Goal: Information Seeking & Learning: Learn about a topic

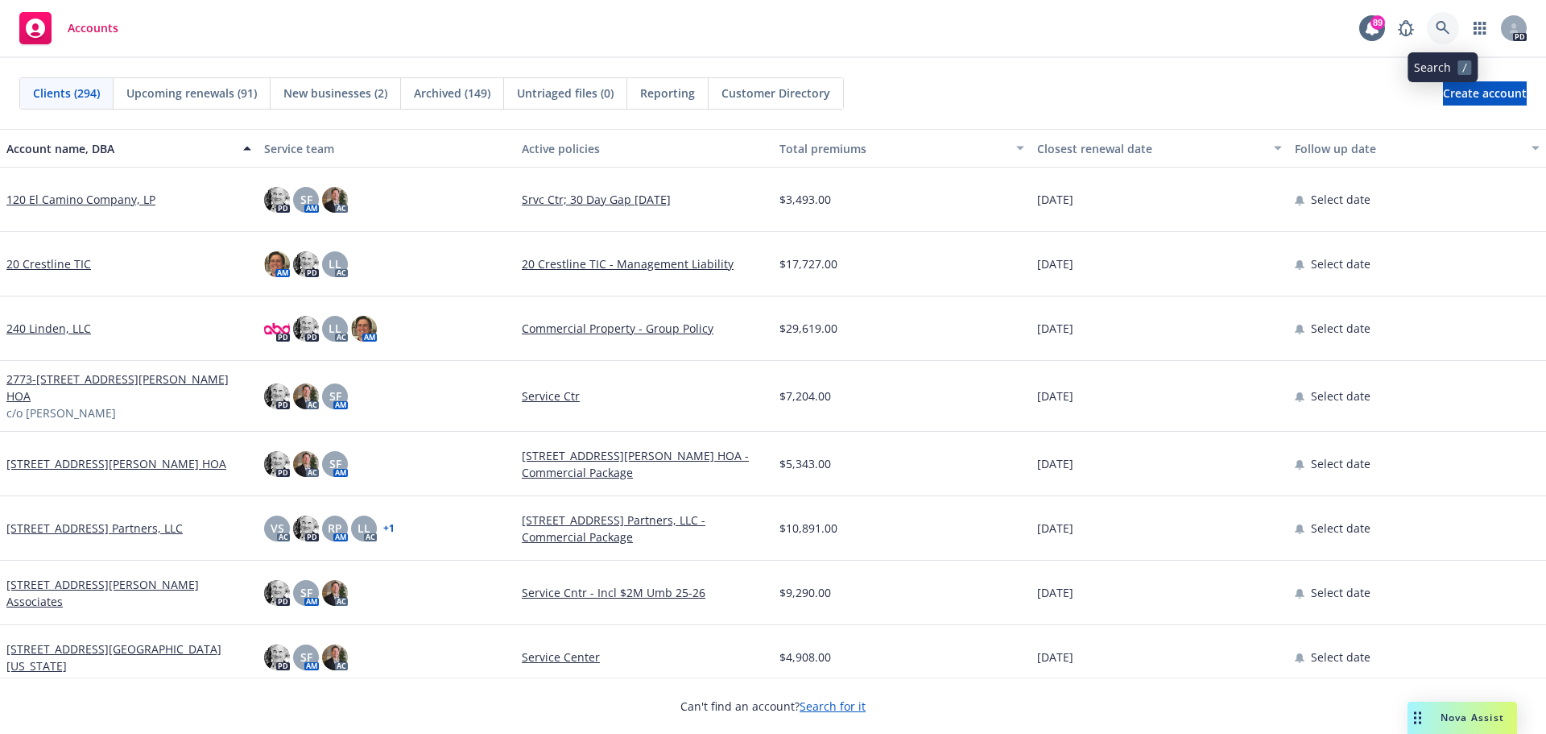
click at [1438, 27] on icon at bounding box center [1443, 28] width 14 height 14
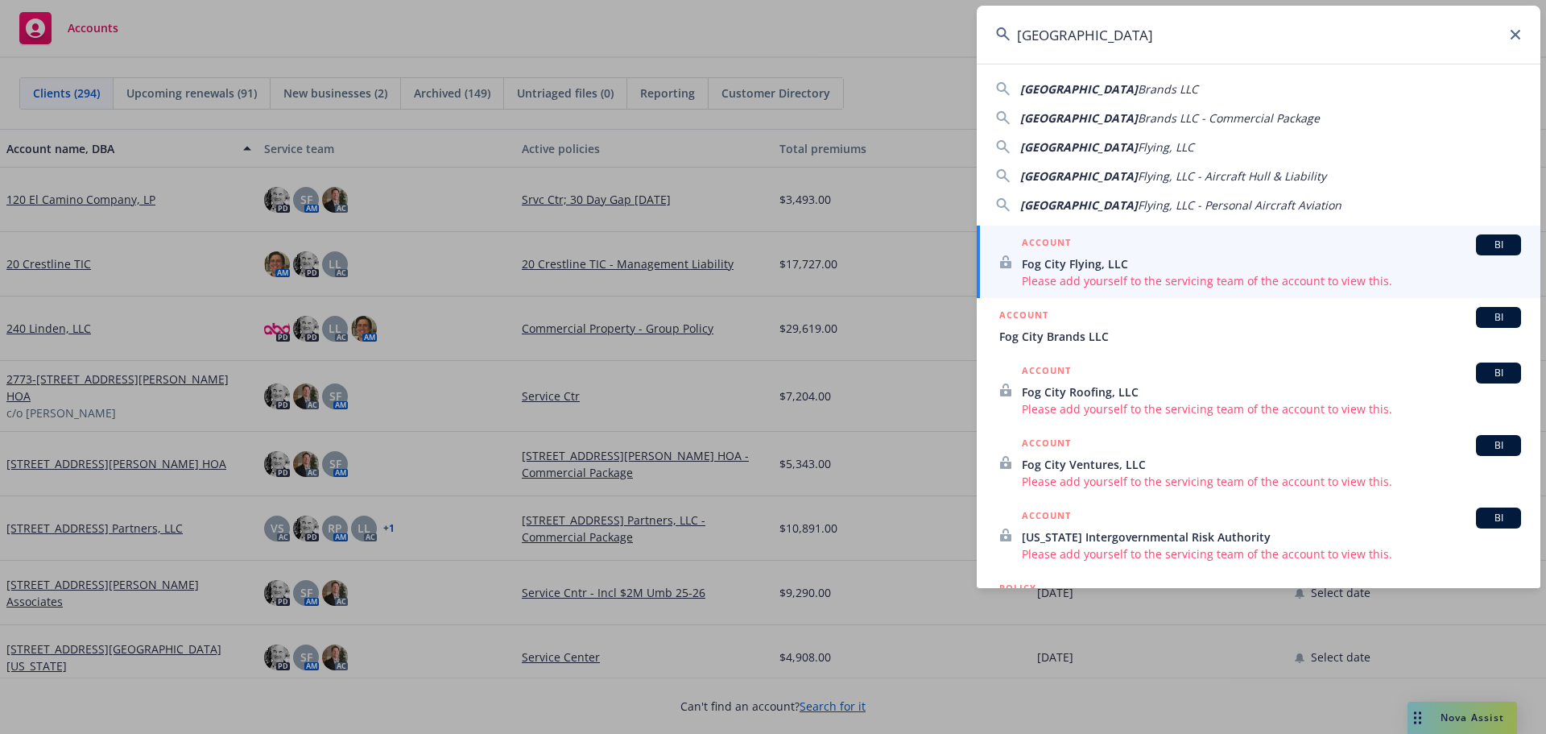
click at [1138, 115] on span "Brands LLC - Commercial Package" at bounding box center [1229, 117] width 182 height 15
type input "Fog City Brands LLC - Commercial Package"
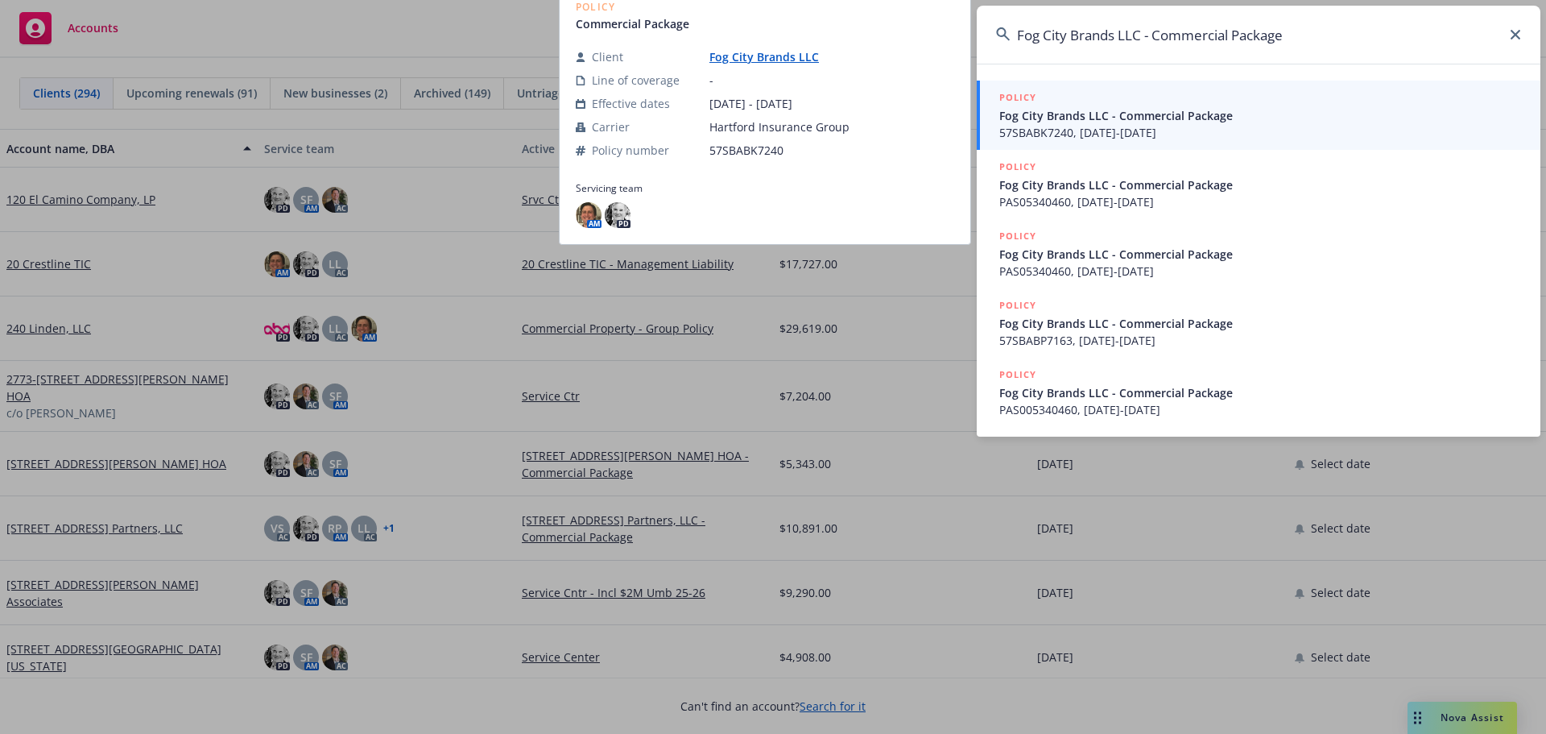
click at [1058, 117] on span "Fog City Brands LLC - Commercial Package" at bounding box center [1261, 115] width 522 height 17
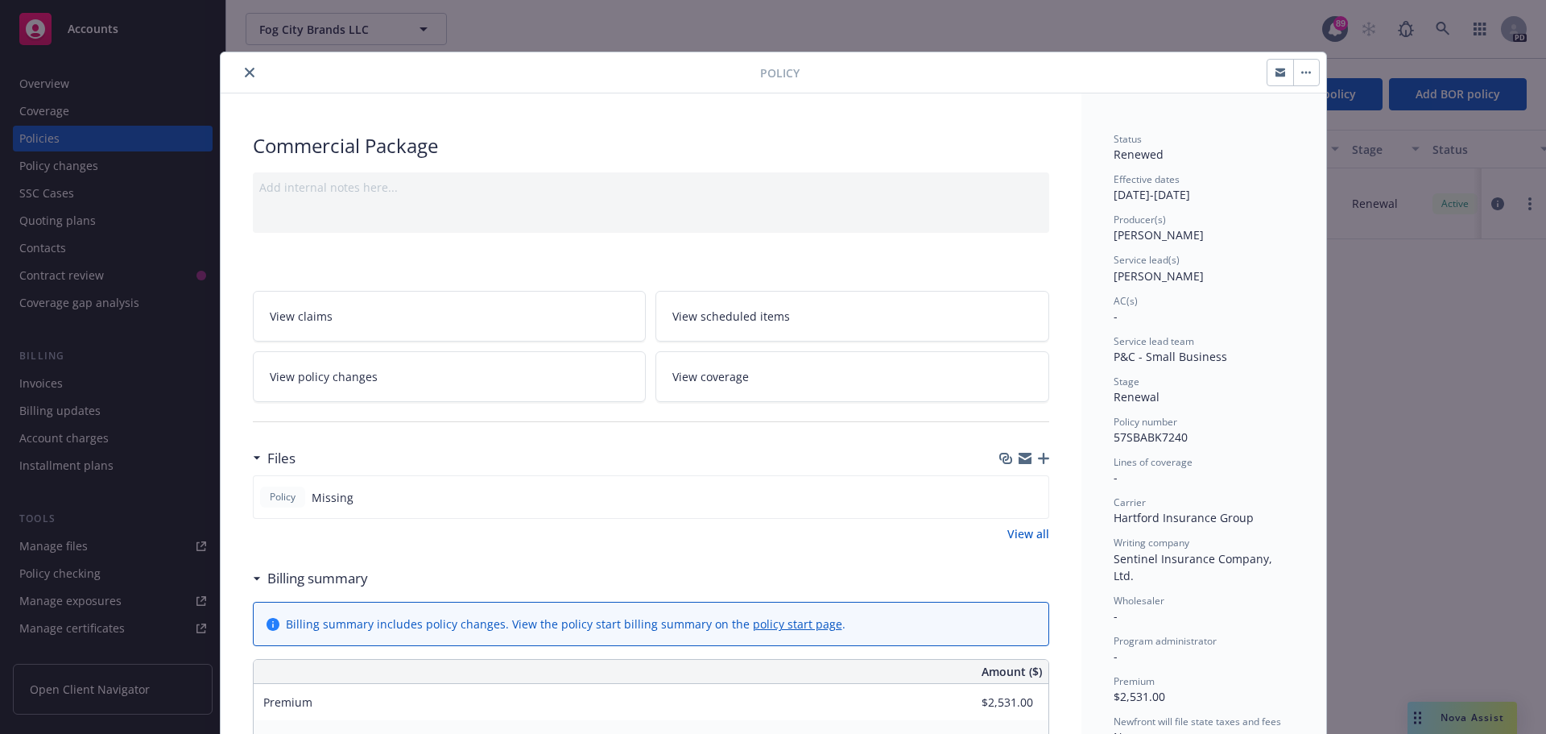
click at [240, 70] on button "close" at bounding box center [249, 72] width 19 height 19
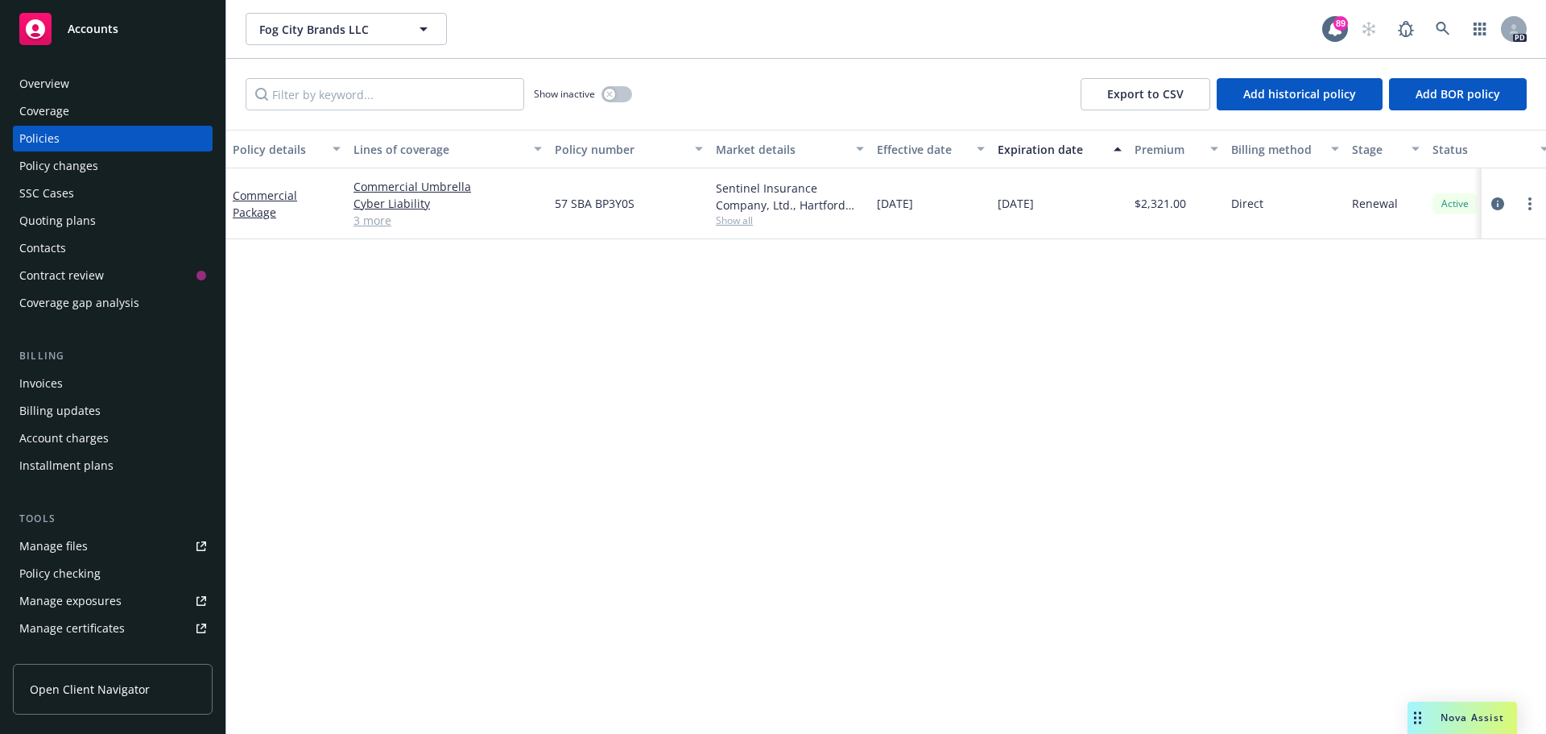
click at [50, 139] on div "Policies" at bounding box center [39, 139] width 40 height 26
click at [255, 197] on link "Commercial Package" at bounding box center [265, 204] width 64 height 32
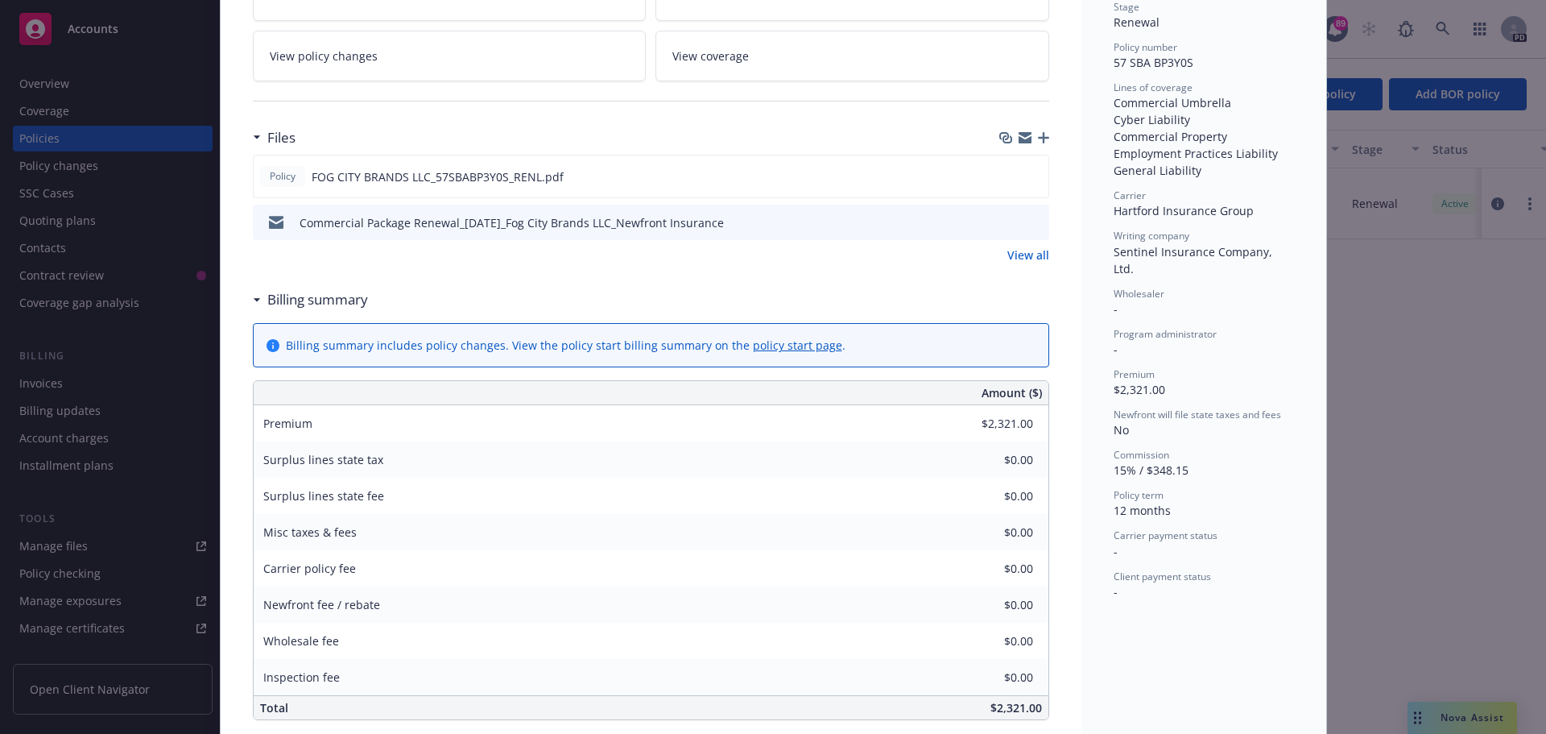
scroll to position [403, 0]
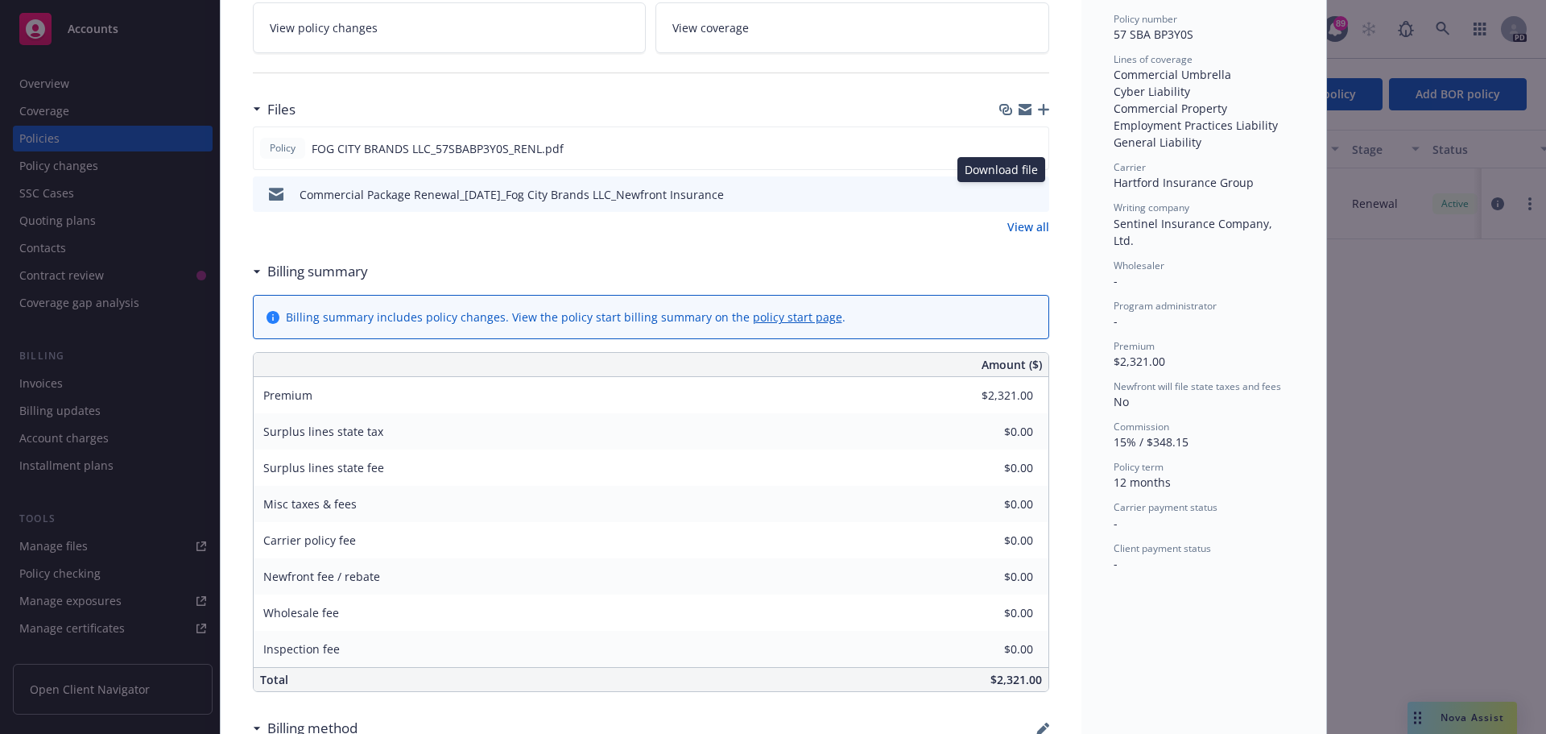
click at [1002, 196] on icon "download file" at bounding box center [1007, 193] width 13 height 13
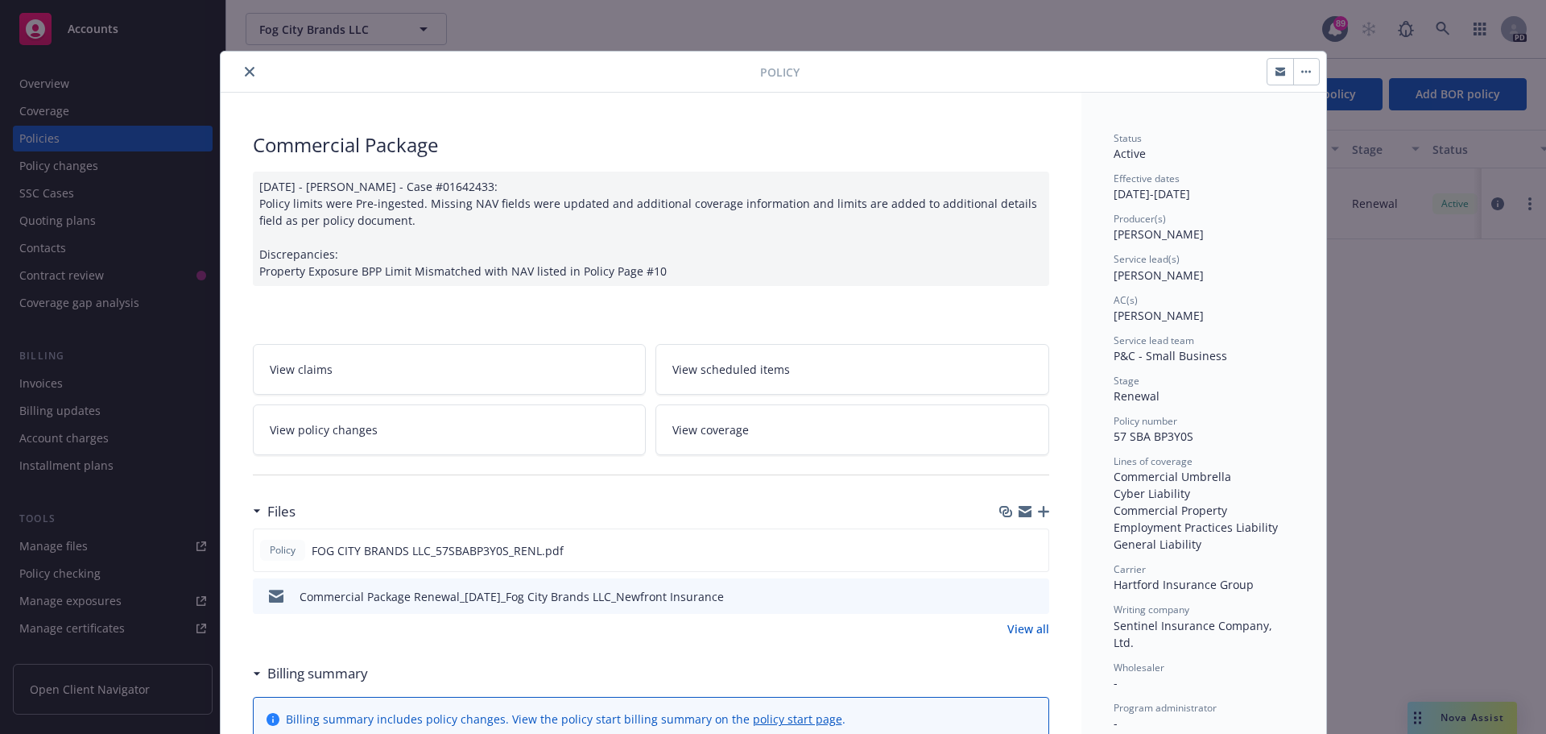
scroll to position [0, 0]
click at [248, 68] on button "close" at bounding box center [249, 72] width 19 height 19
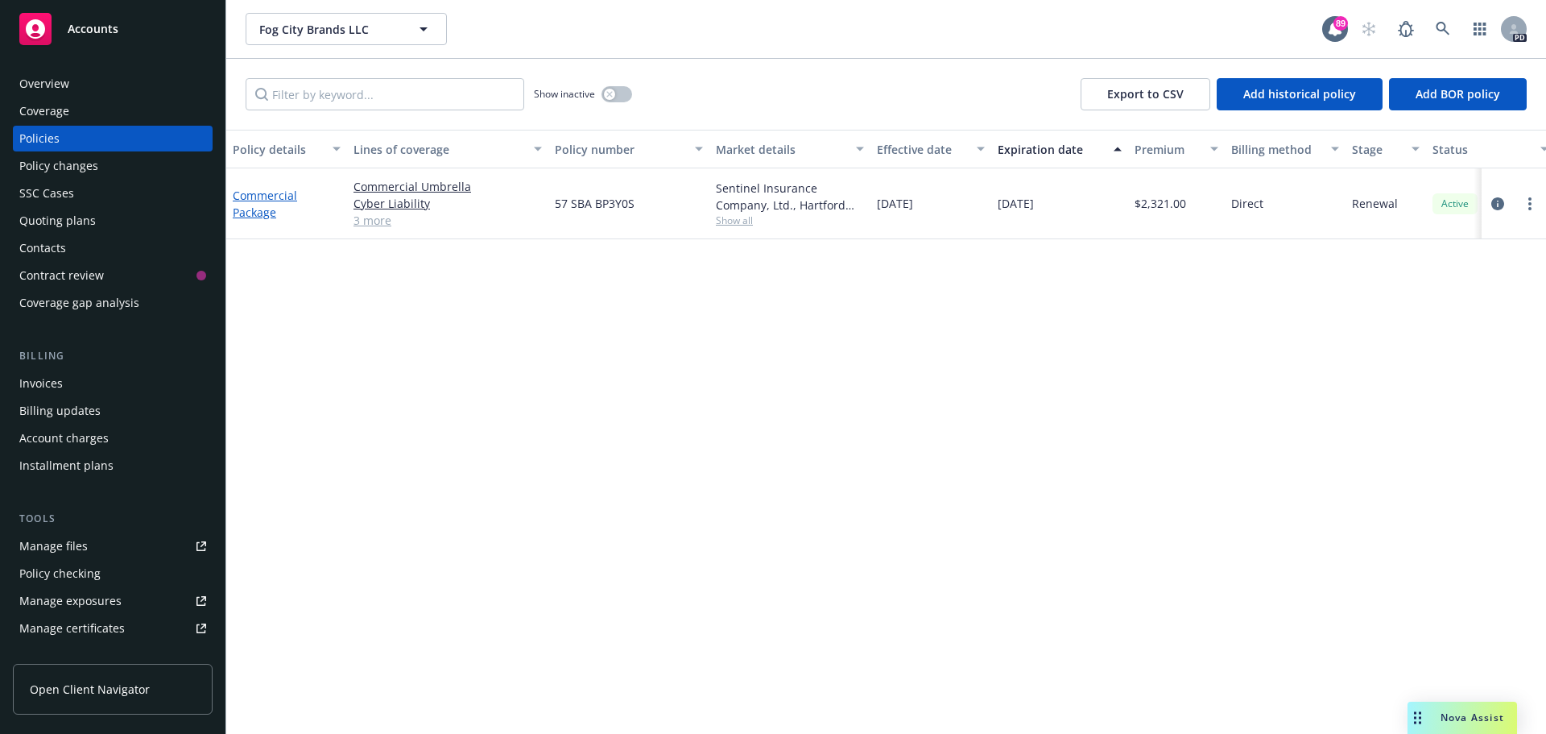
click at [262, 201] on link "Commercial Package" at bounding box center [265, 204] width 64 height 32
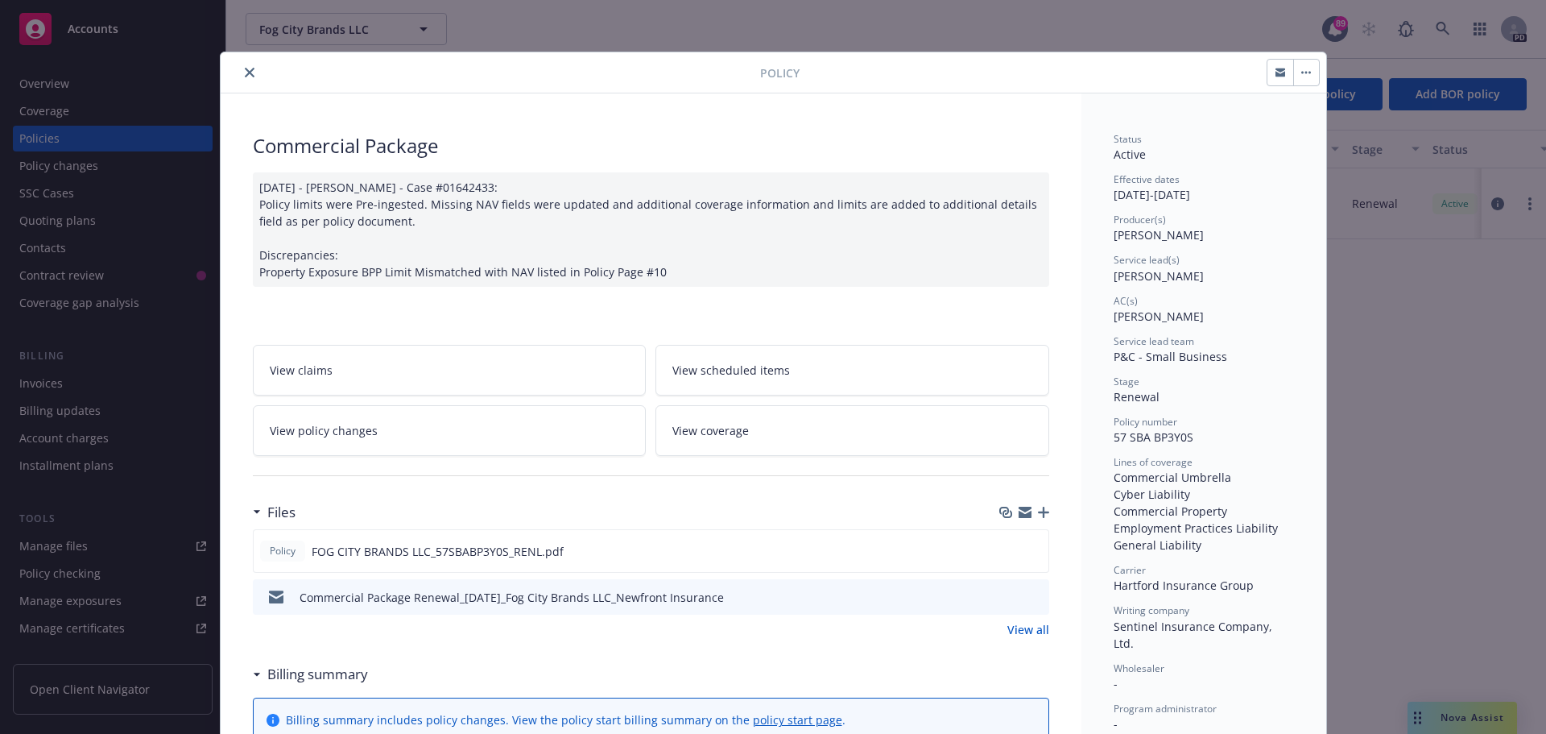
scroll to position [48, 0]
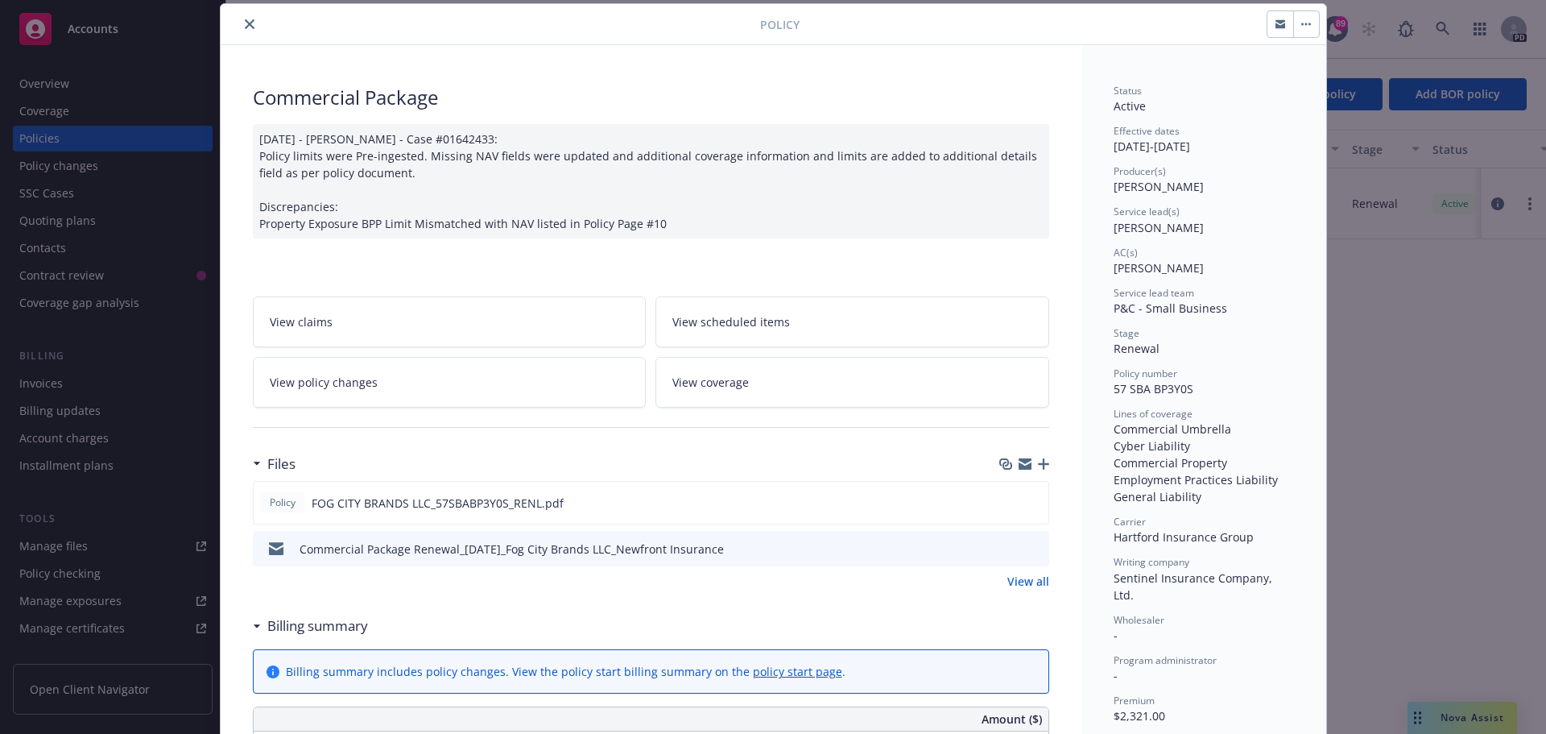
click at [700, 383] on span "View coverage" at bounding box center [711, 382] width 77 height 17
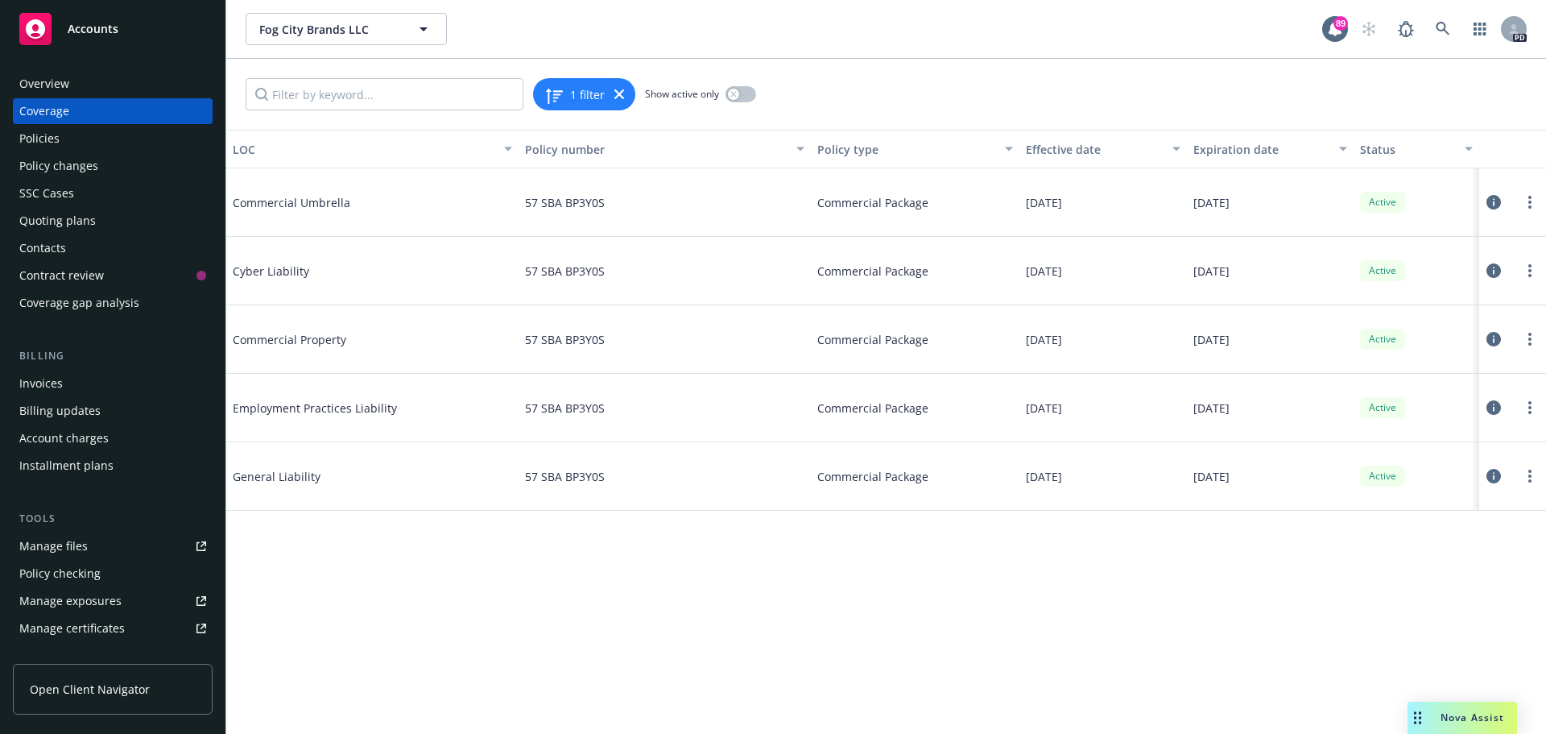
click at [290, 473] on span "General Liability" at bounding box center [354, 476] width 242 height 17
click at [1492, 473] on icon at bounding box center [1494, 476] width 14 height 14
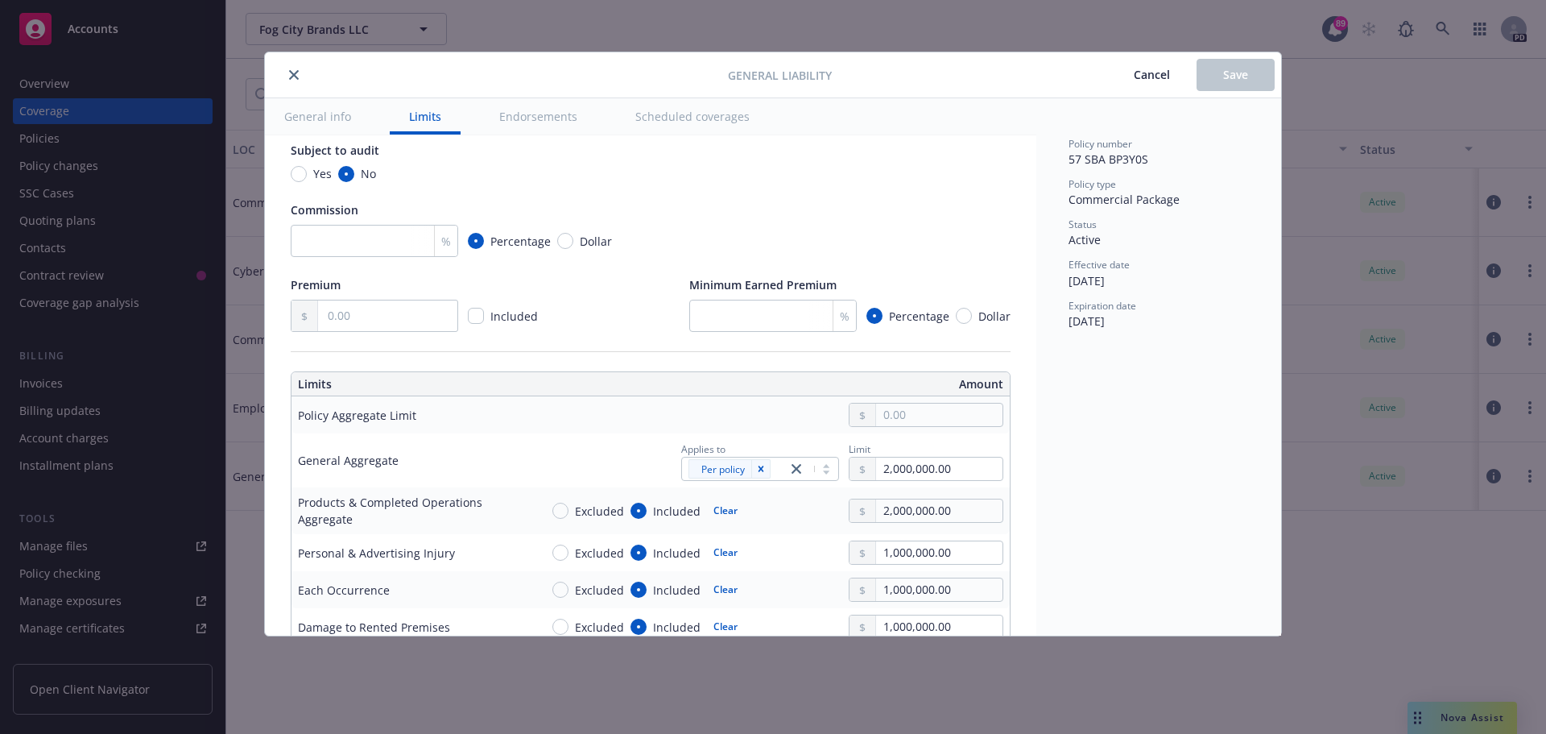
scroll to position [242, 0]
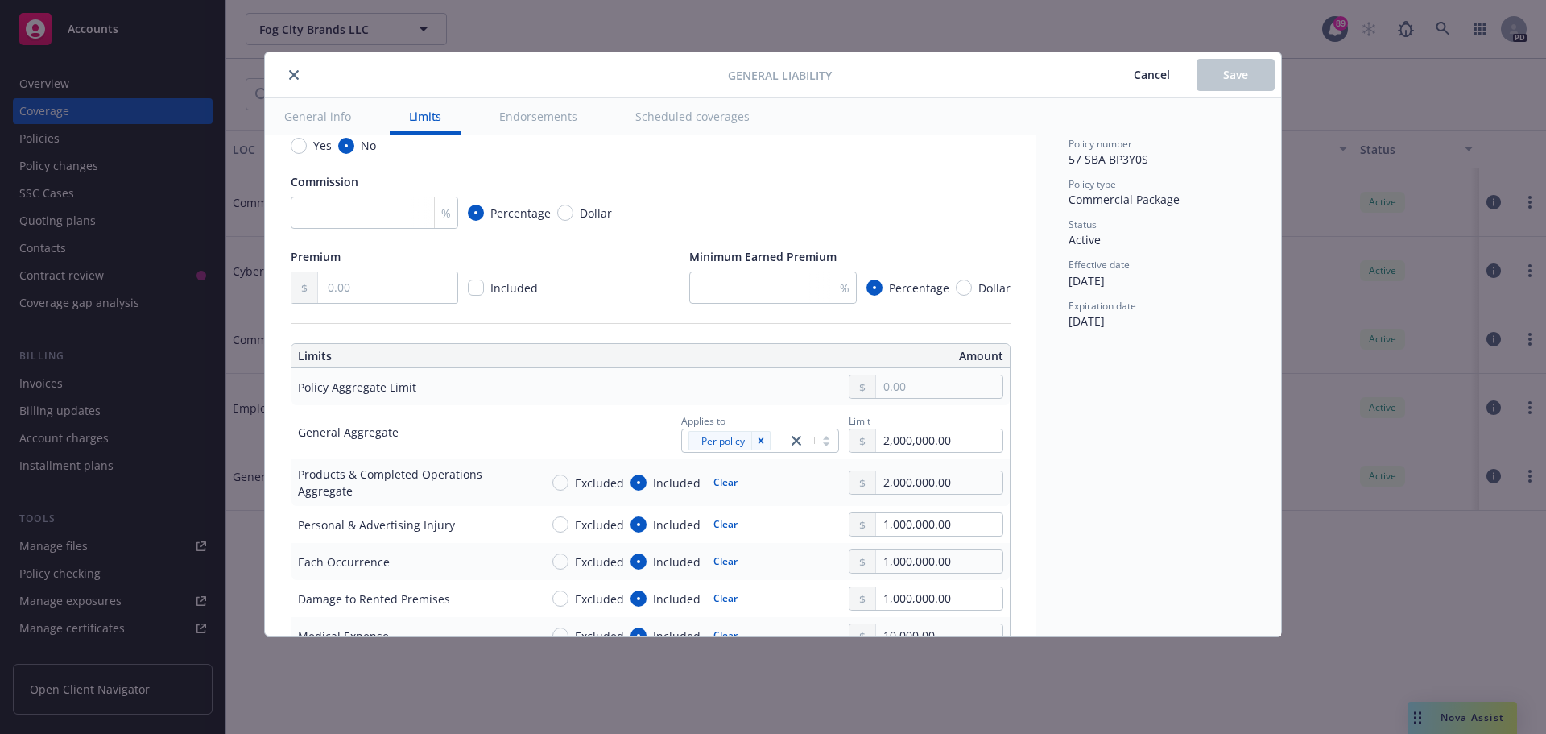
click at [295, 74] on icon "close" at bounding box center [294, 75] width 10 height 10
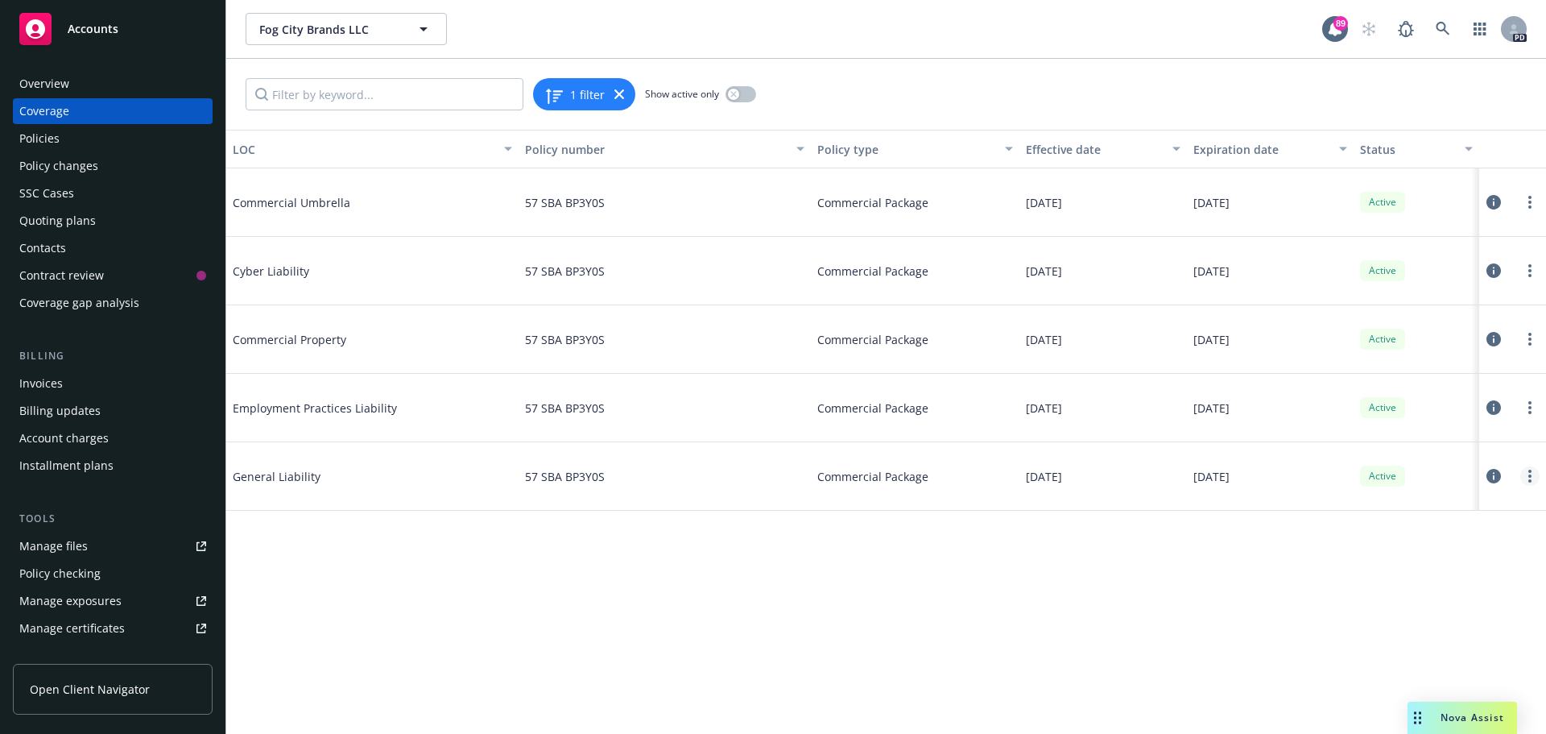
click at [1530, 474] on icon "more" at bounding box center [1530, 476] width 3 height 13
click at [1365, 577] on link "View policy" at bounding box center [1433, 573] width 212 height 32
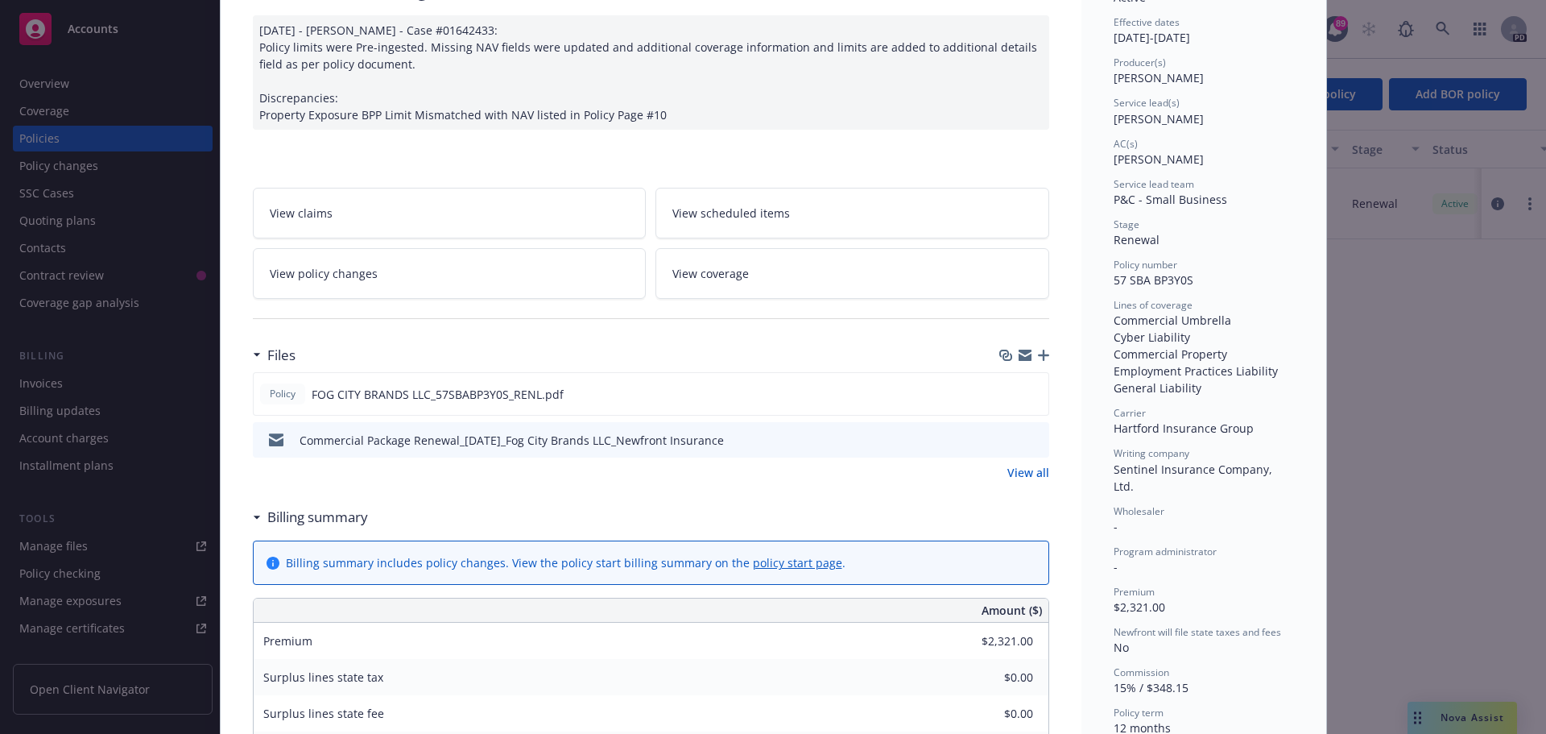
scroll to position [129, 0]
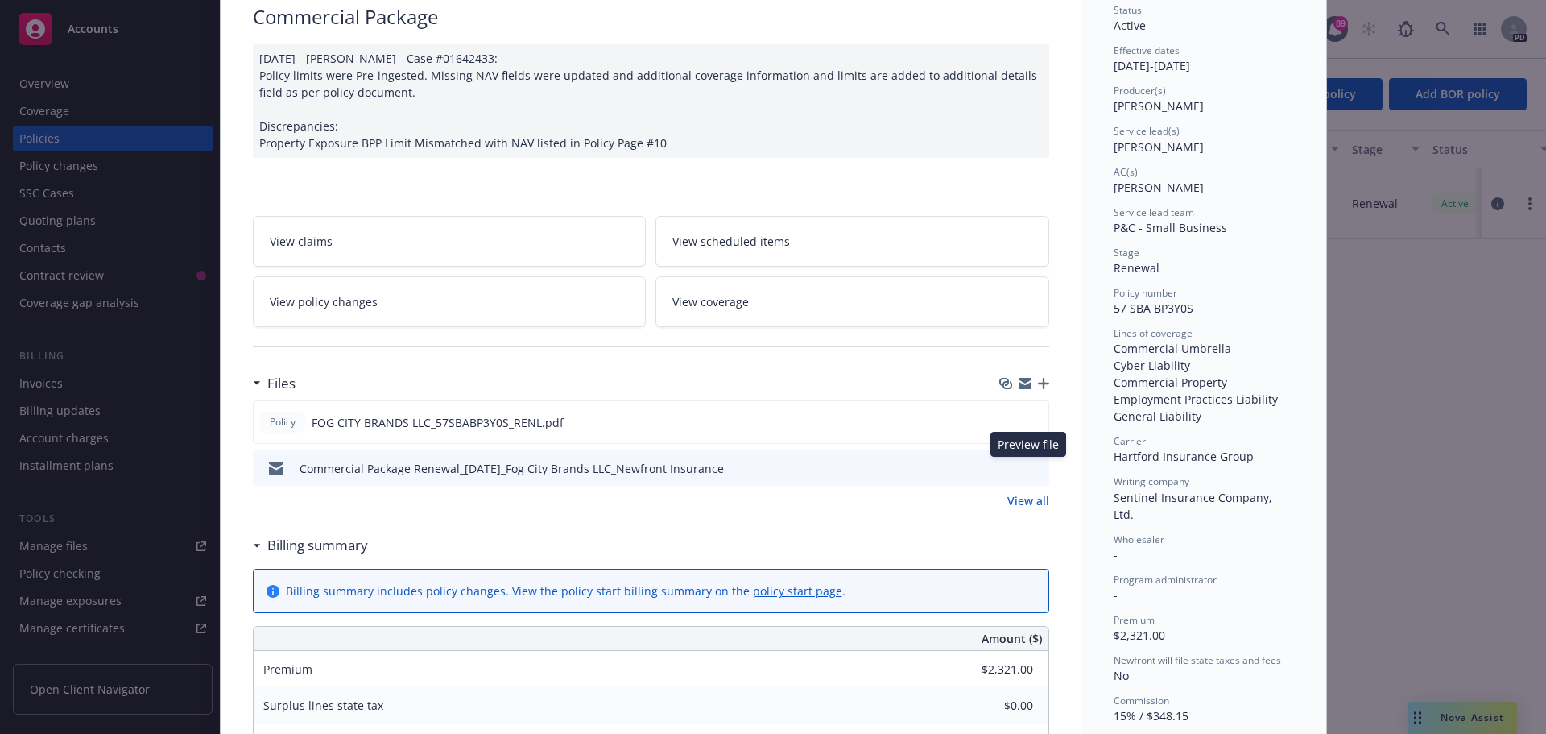
click at [1029, 468] on icon "preview file" at bounding box center [1034, 467] width 14 height 11
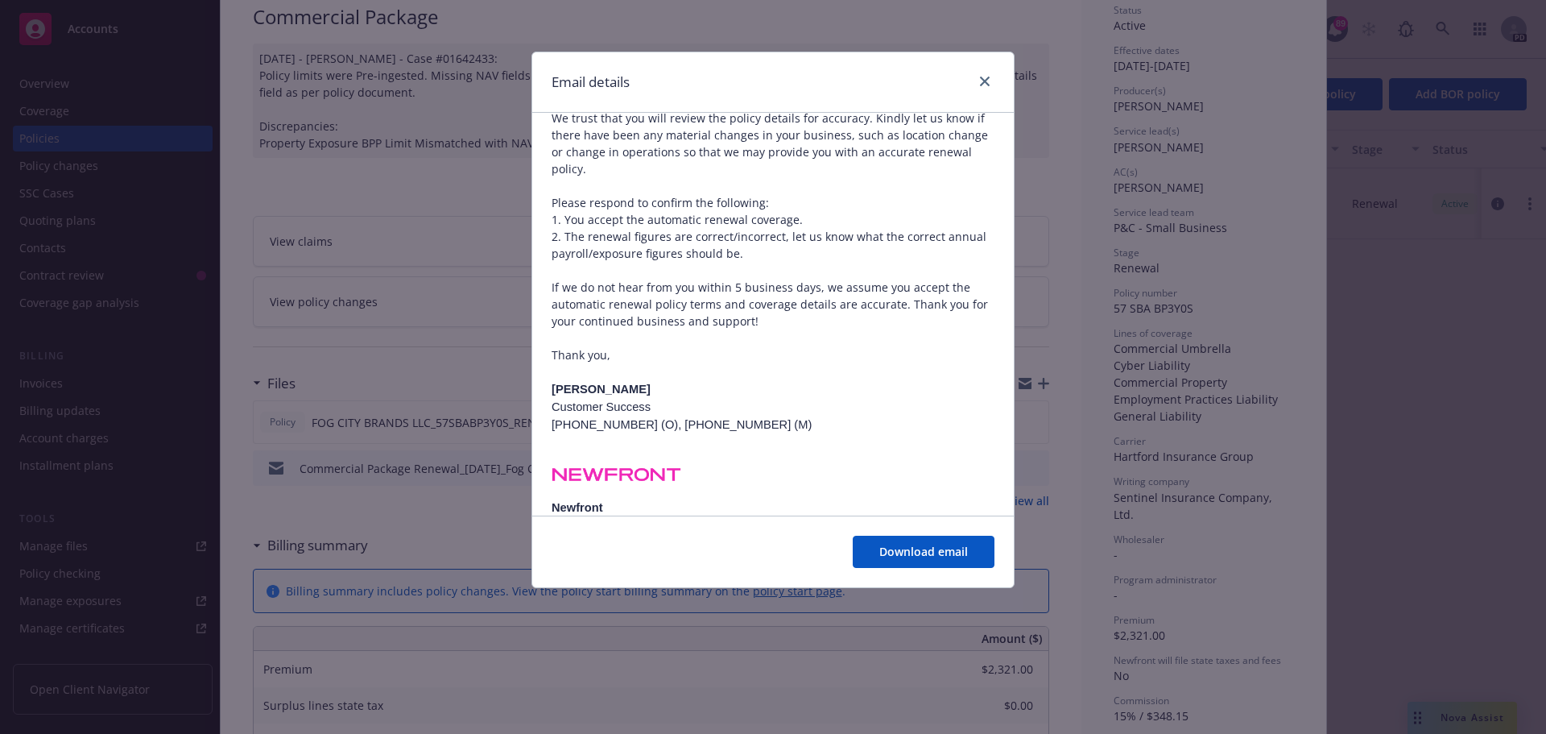
scroll to position [513, 0]
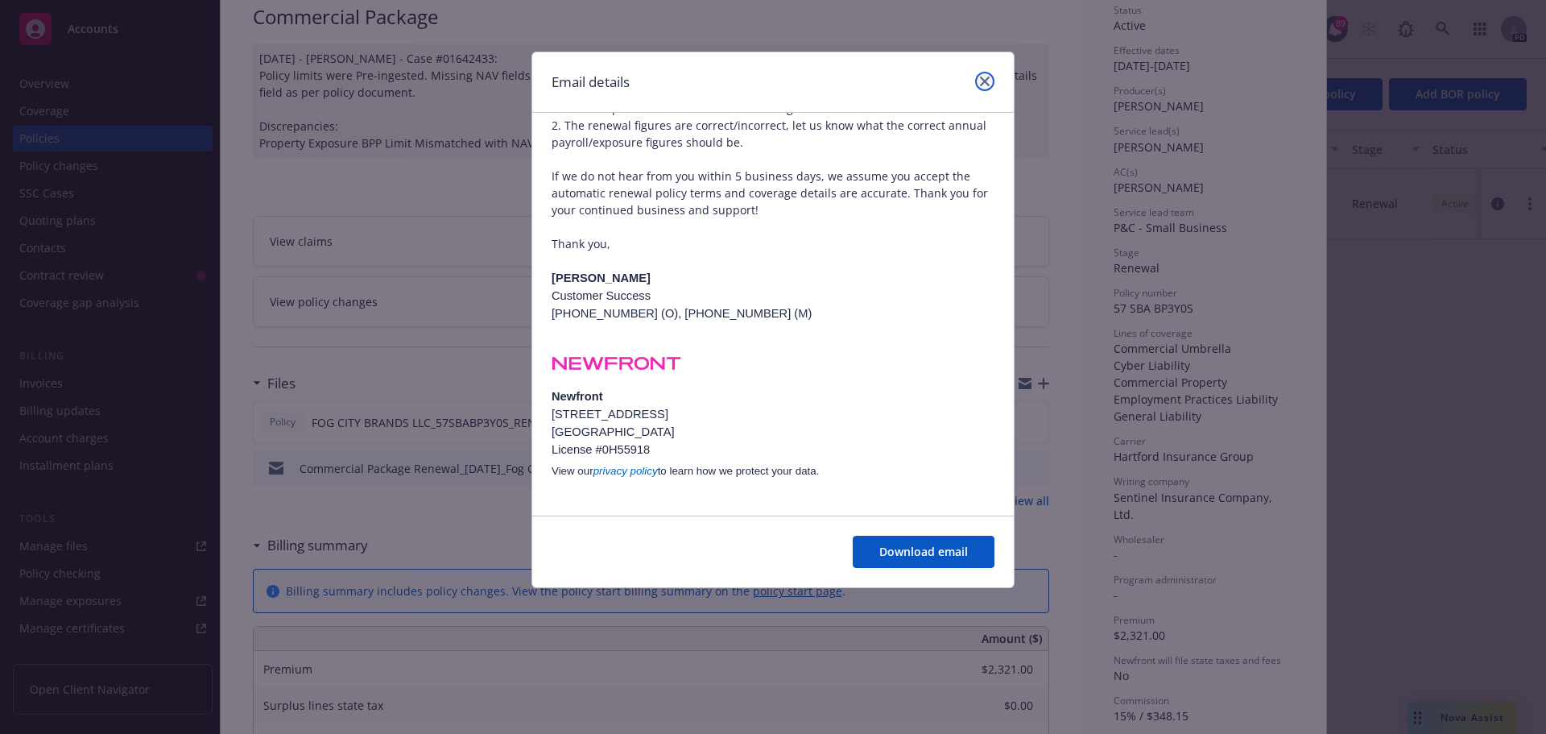
click at [977, 83] on link "close" at bounding box center [984, 81] width 19 height 19
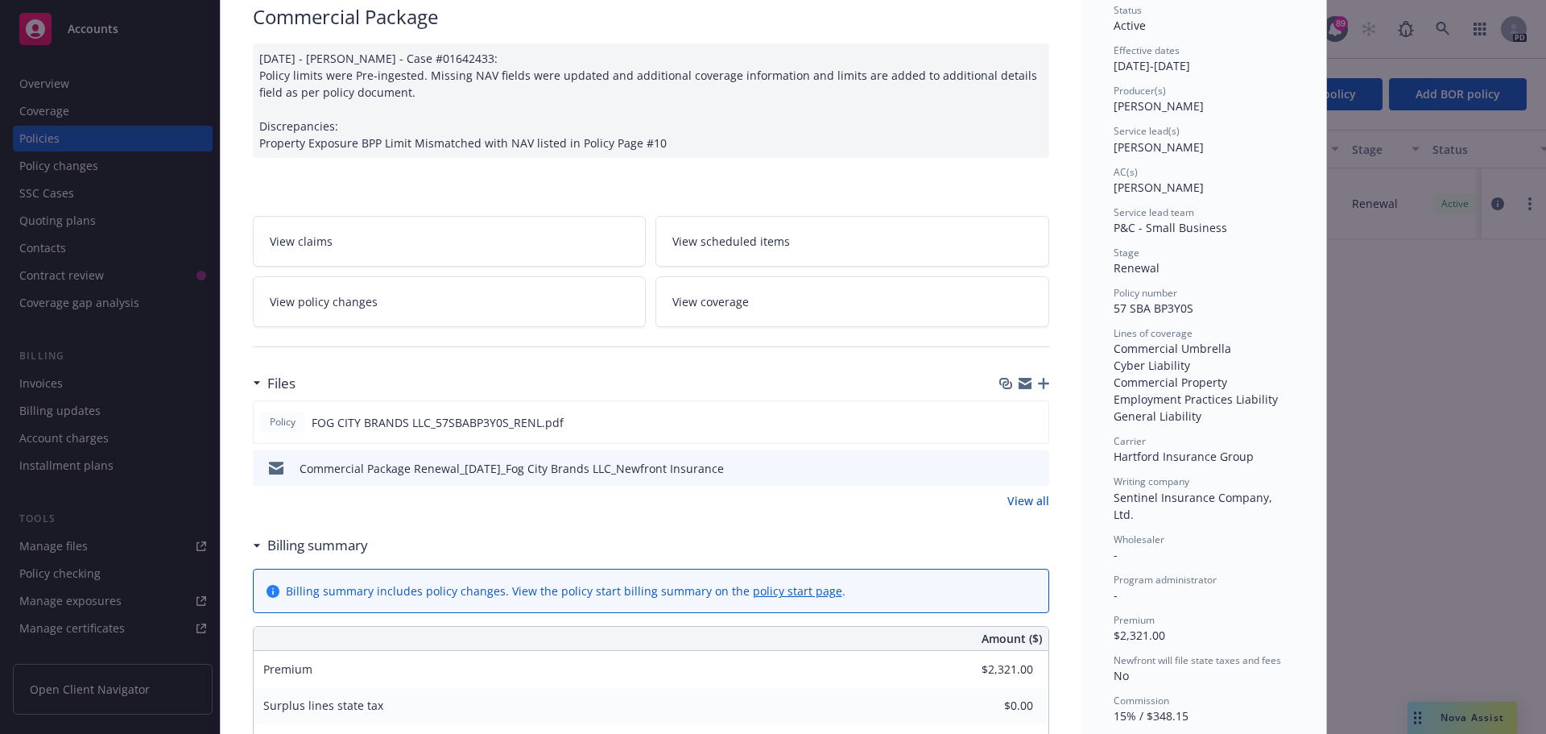
click at [1026, 299] on icon at bounding box center [1029, 299] width 6 height 6
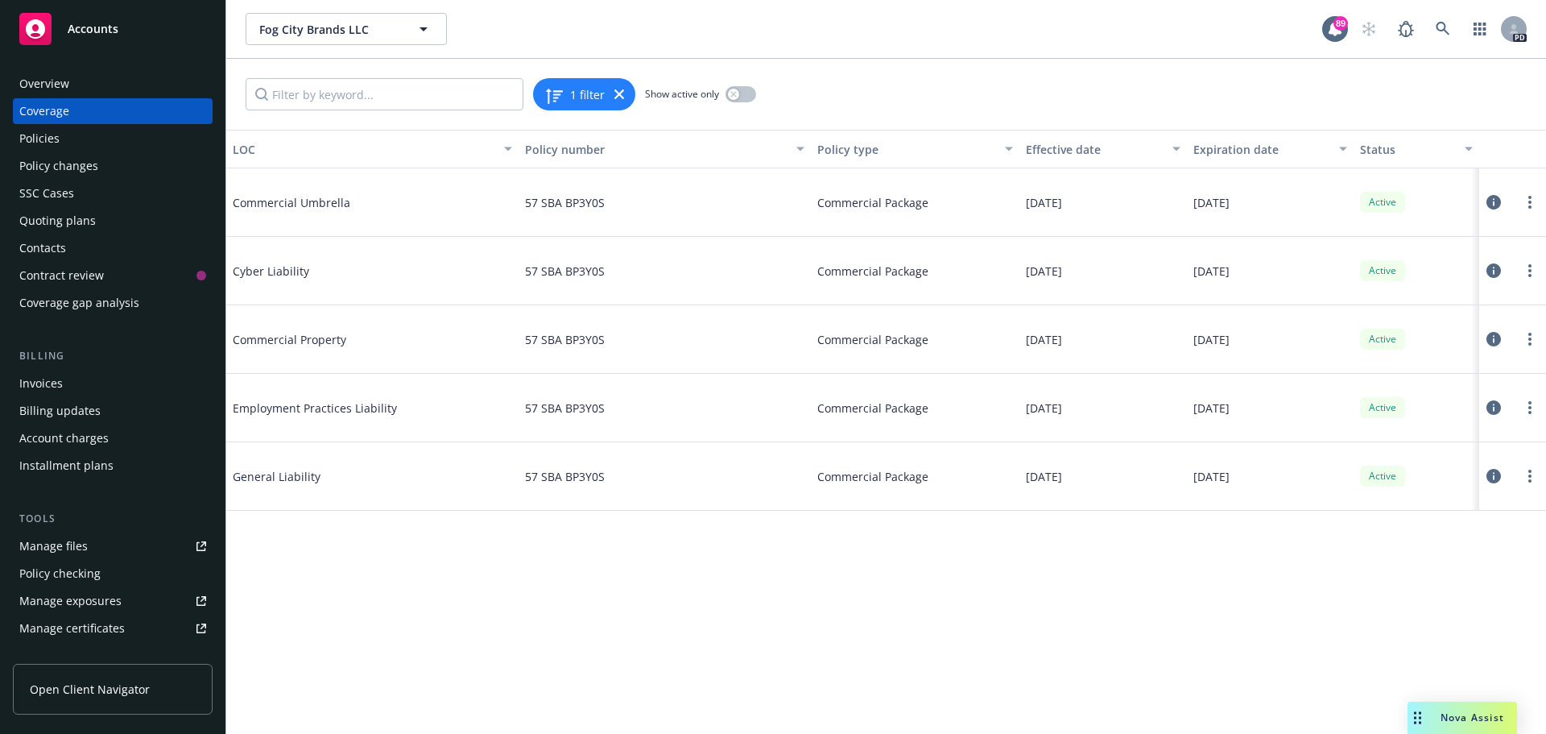
click at [289, 478] on span "General Liability" at bounding box center [354, 476] width 242 height 17
click at [37, 139] on div "Policies" at bounding box center [39, 139] width 40 height 26
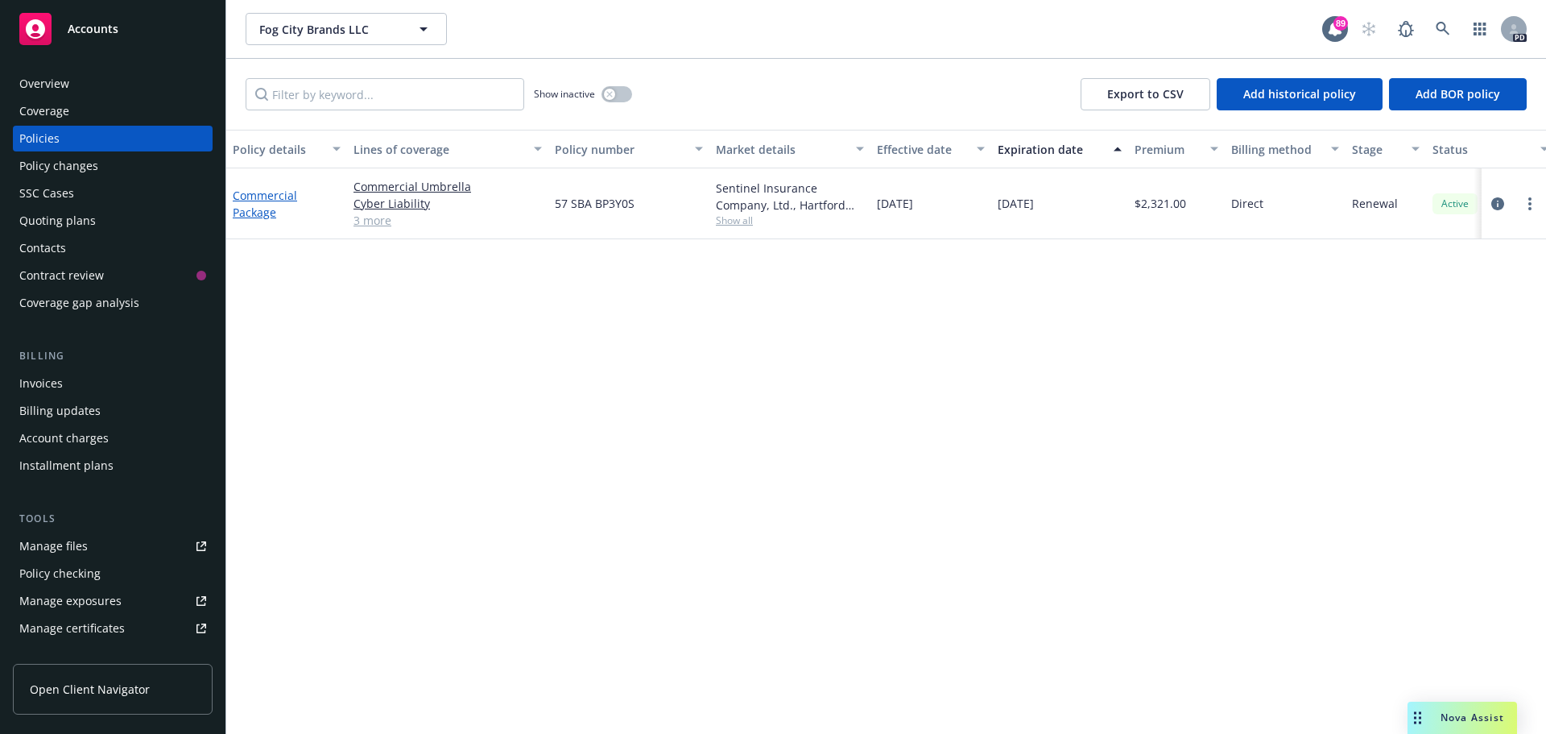
click at [259, 192] on link "Commercial Package" at bounding box center [265, 204] width 64 height 32
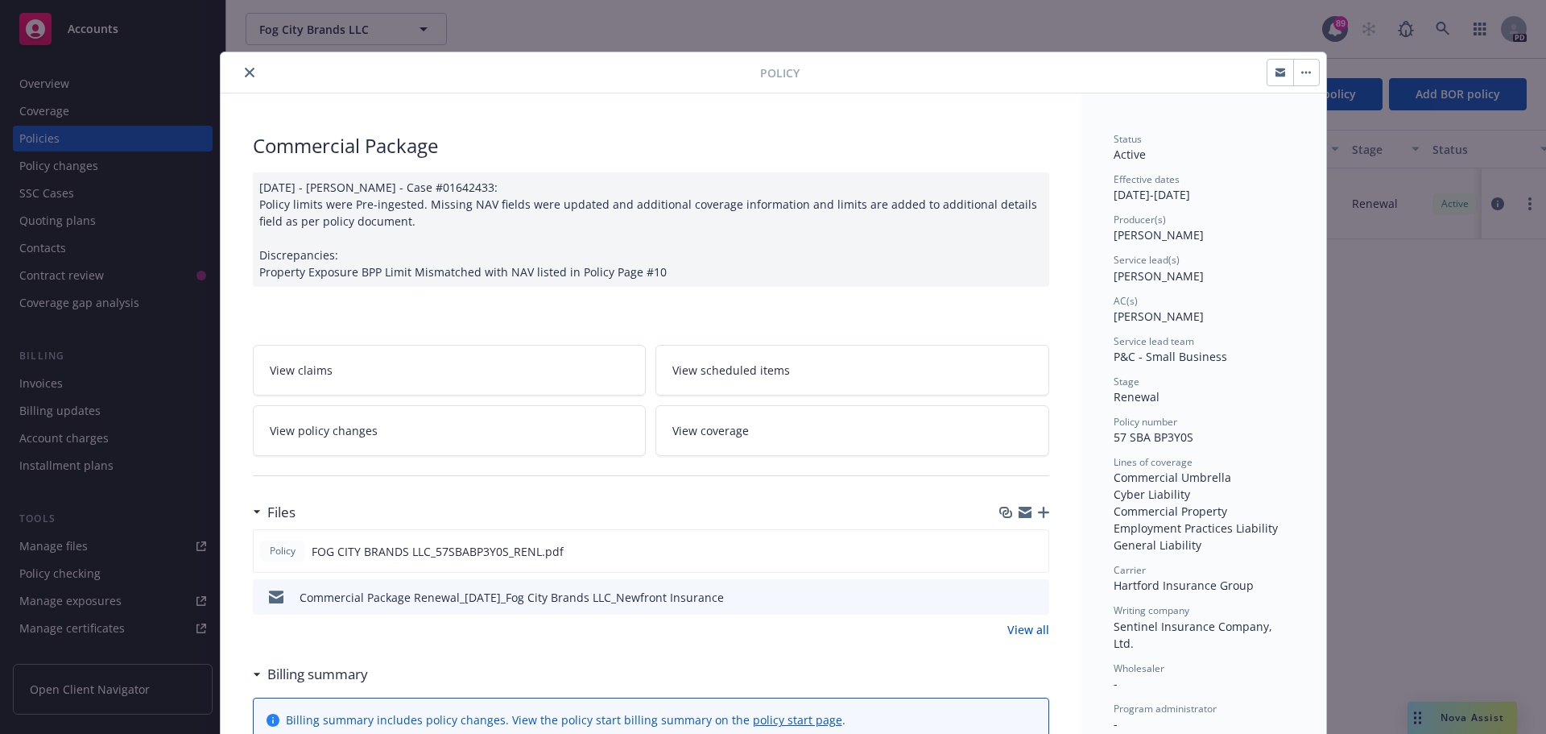
scroll to position [48, 0]
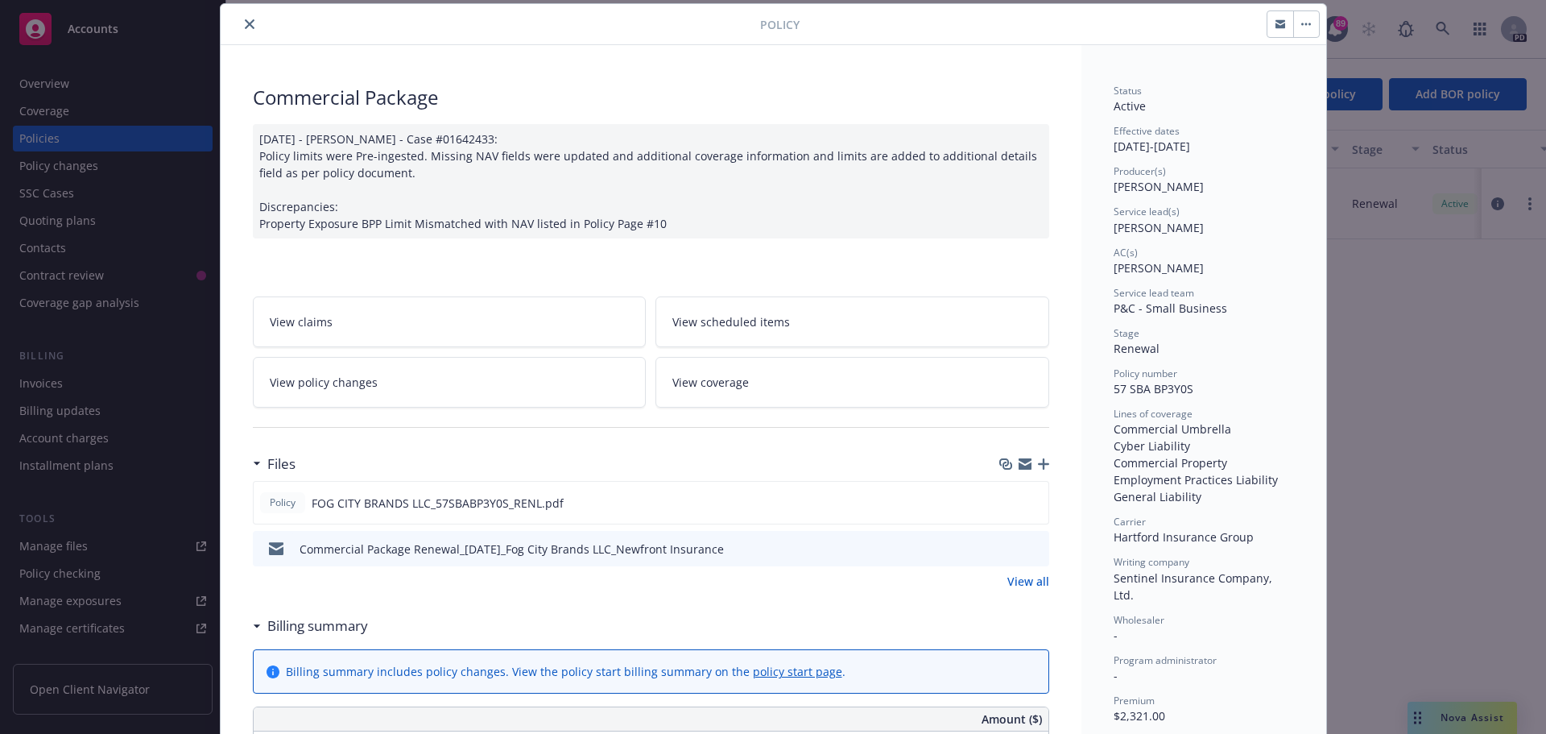
click at [697, 381] on span "View coverage" at bounding box center [711, 382] width 77 height 17
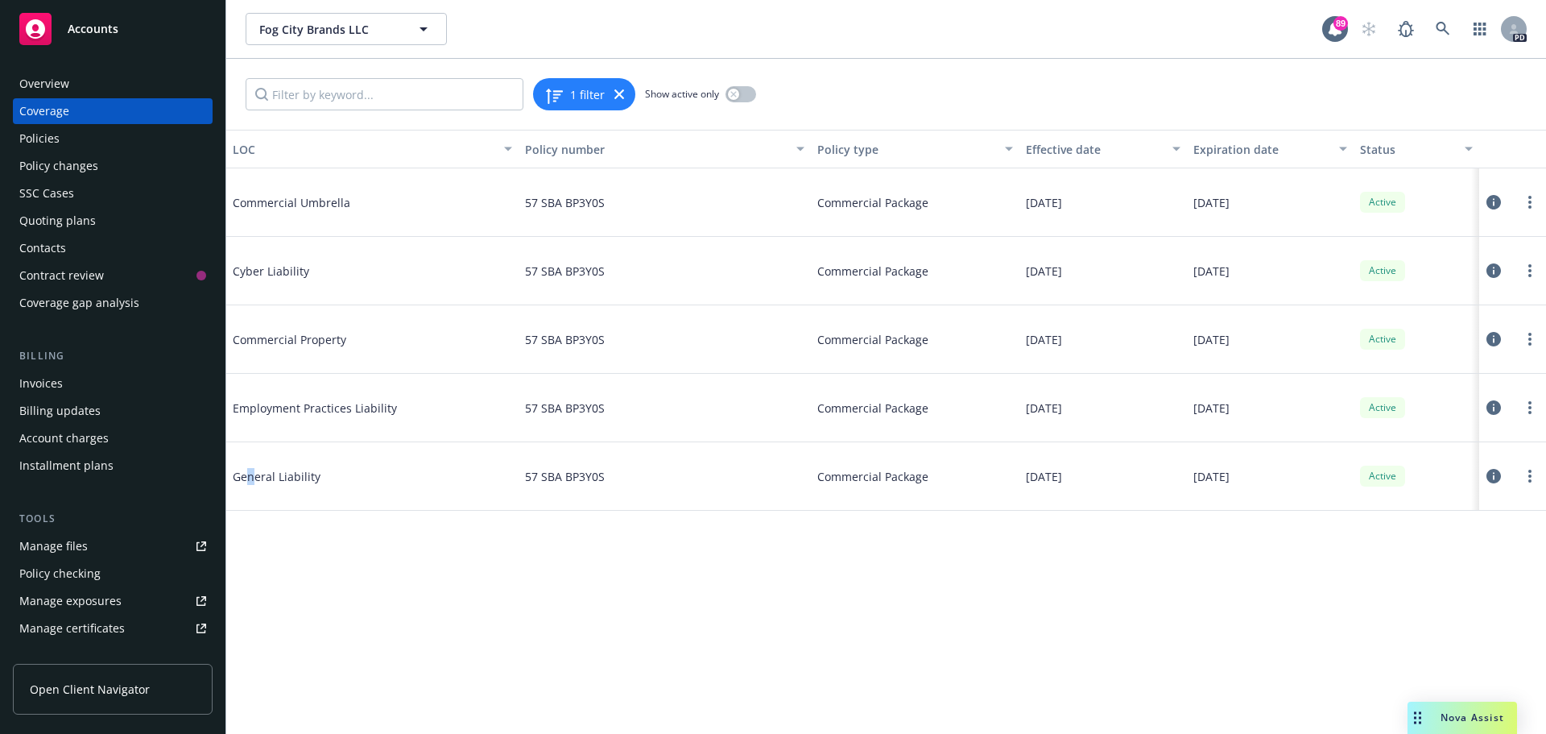
click at [251, 473] on span "General Liability" at bounding box center [354, 476] width 242 height 17
click at [1496, 474] on icon at bounding box center [1494, 476] width 14 height 14
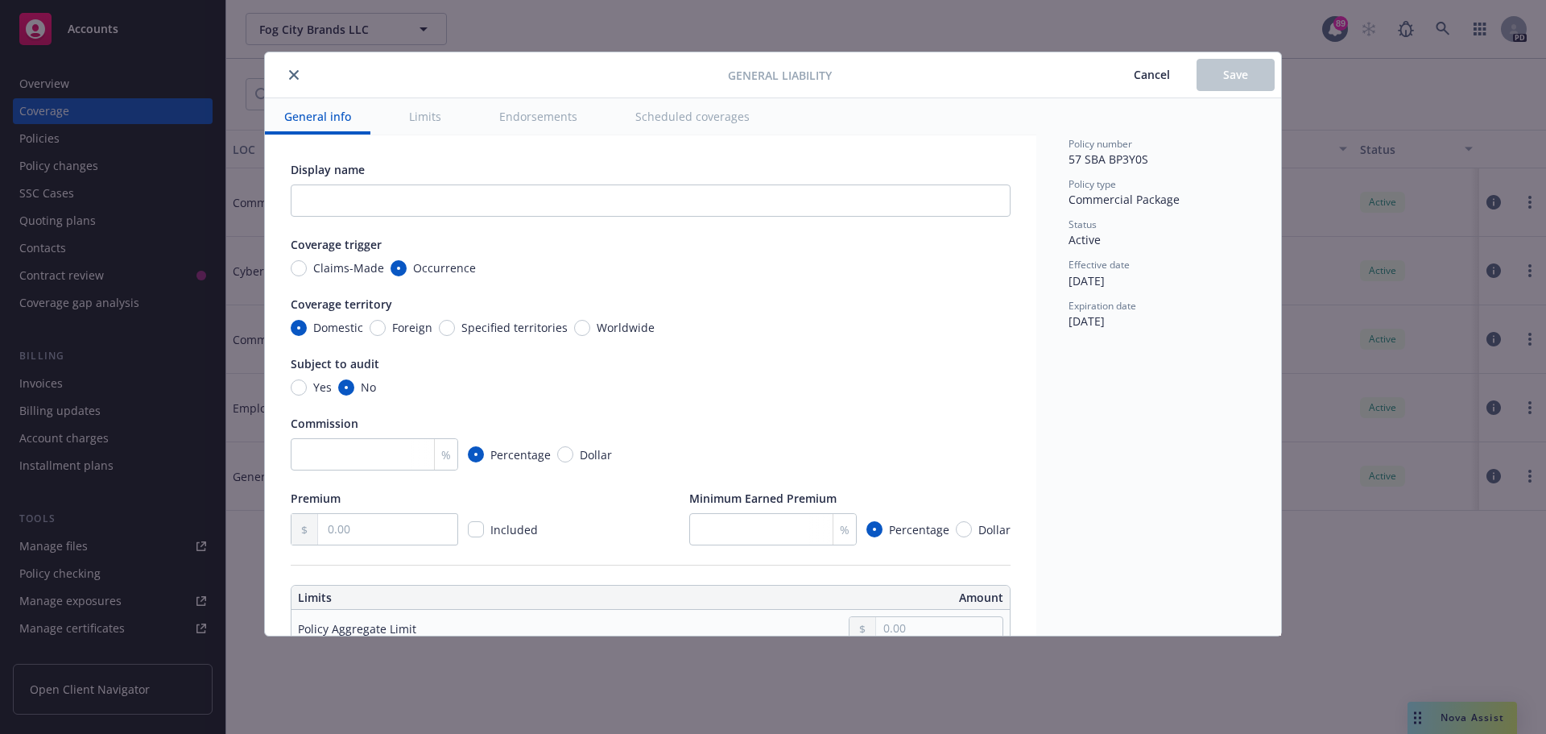
click at [1525, 473] on div "General Liability Cancel Save General info Limits Endorsements Scheduled covera…" at bounding box center [773, 367] width 1546 height 734
drag, startPoint x: 287, startPoint y: 73, endPoint x: 297, endPoint y: 81, distance: 13.2
click at [289, 74] on button "close" at bounding box center [293, 74] width 19 height 19
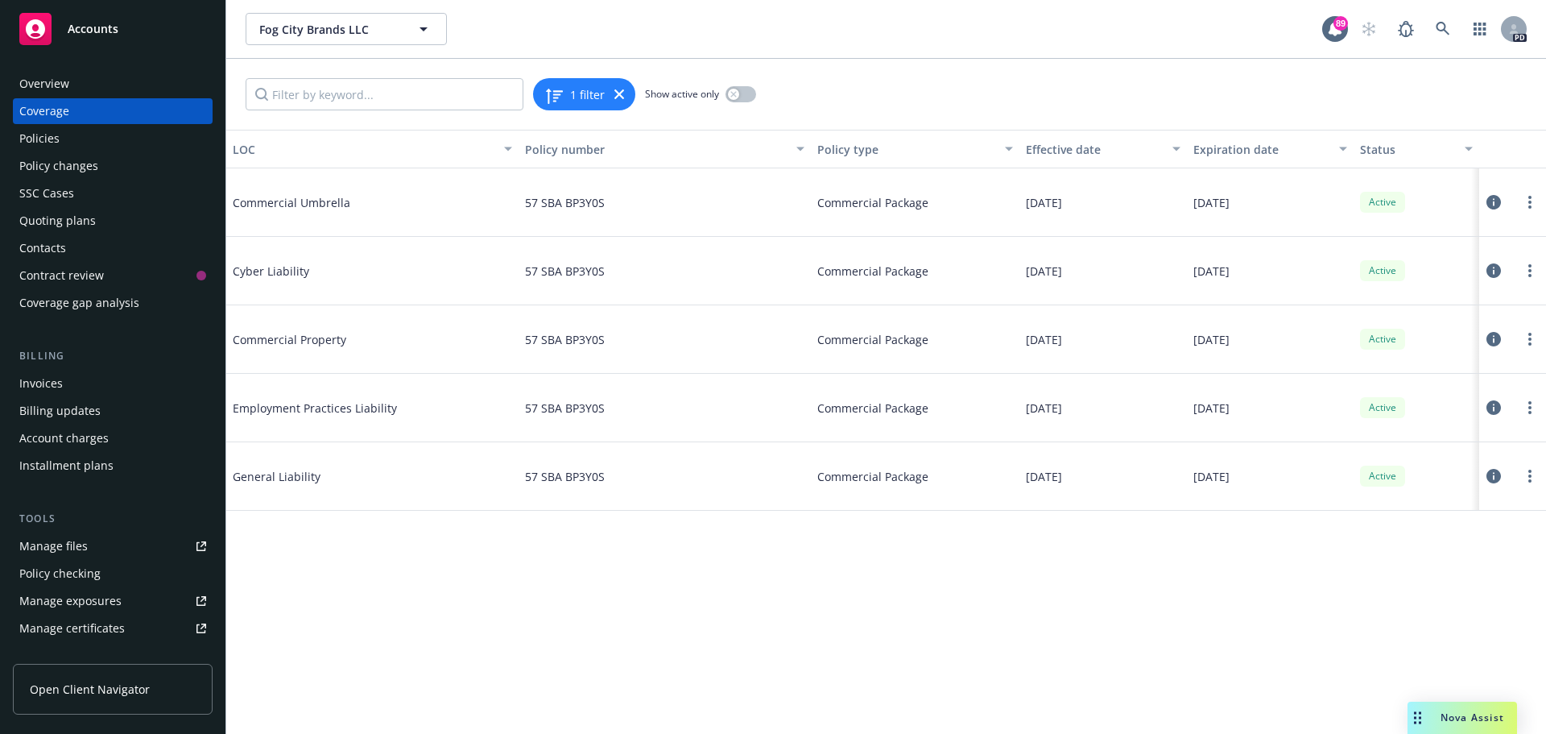
click at [1493, 471] on icon at bounding box center [1494, 476] width 14 height 14
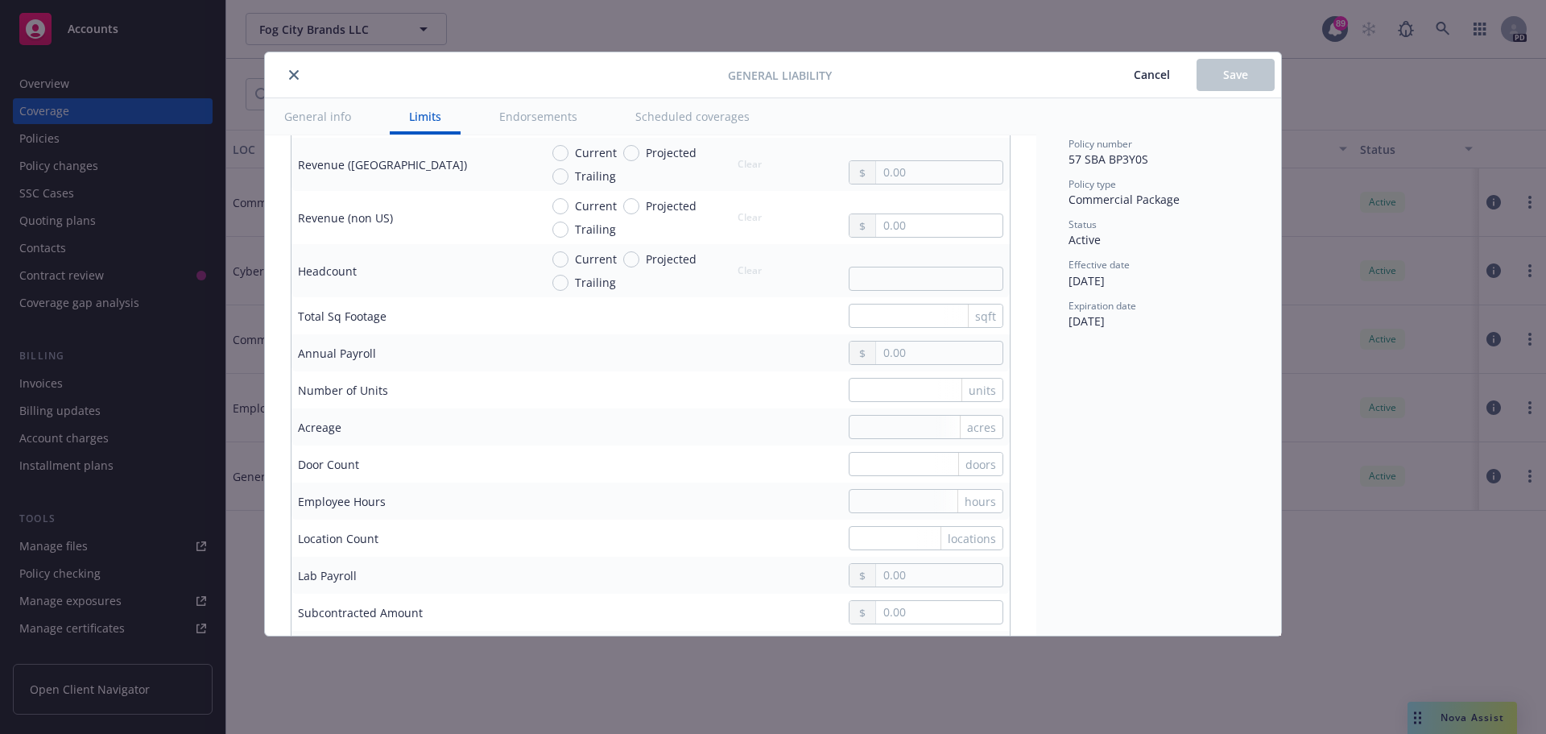
scroll to position [1128, 0]
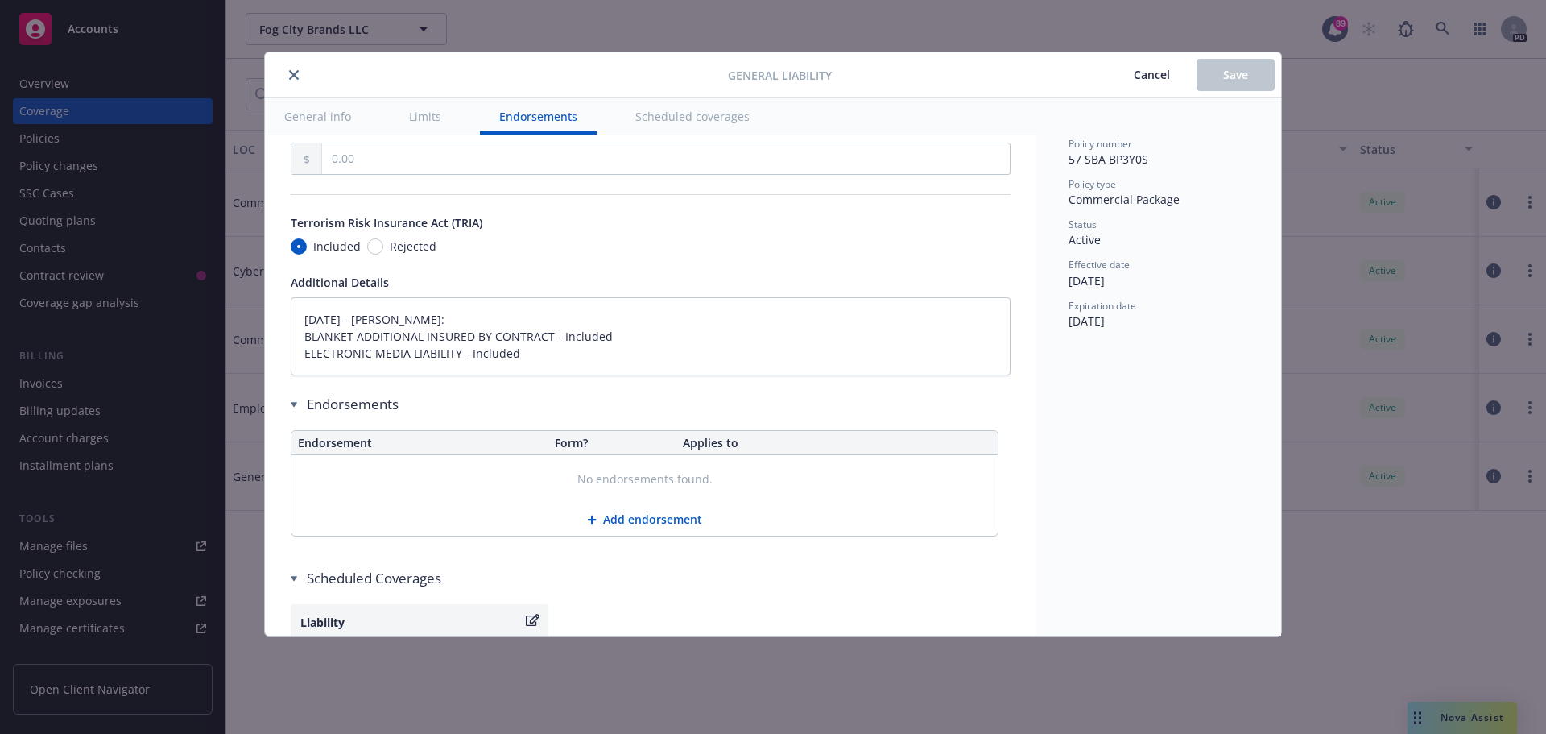
type textarea "x"
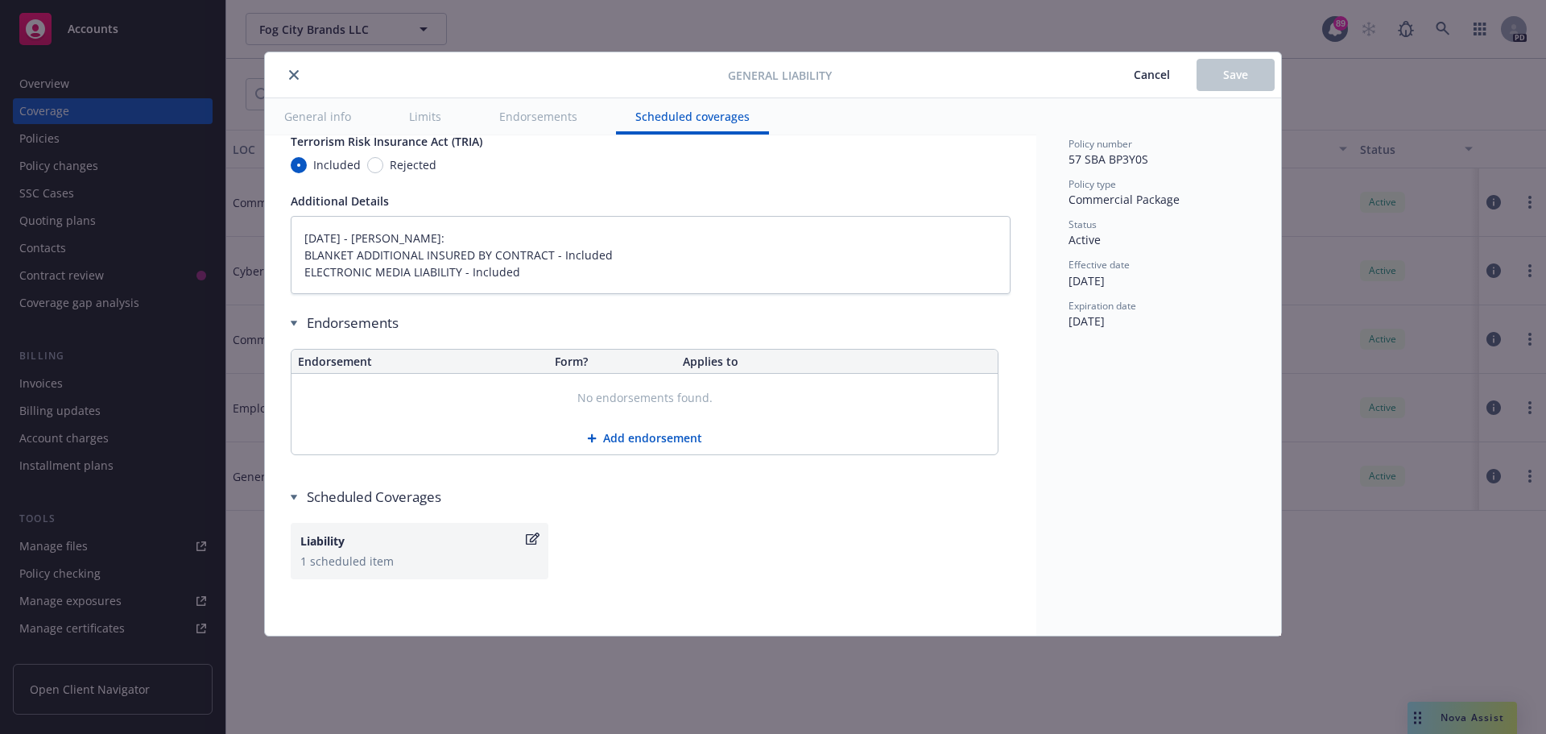
scroll to position [1940, 0]
click at [334, 540] on div "Liability" at bounding box center [411, 539] width 222 height 17
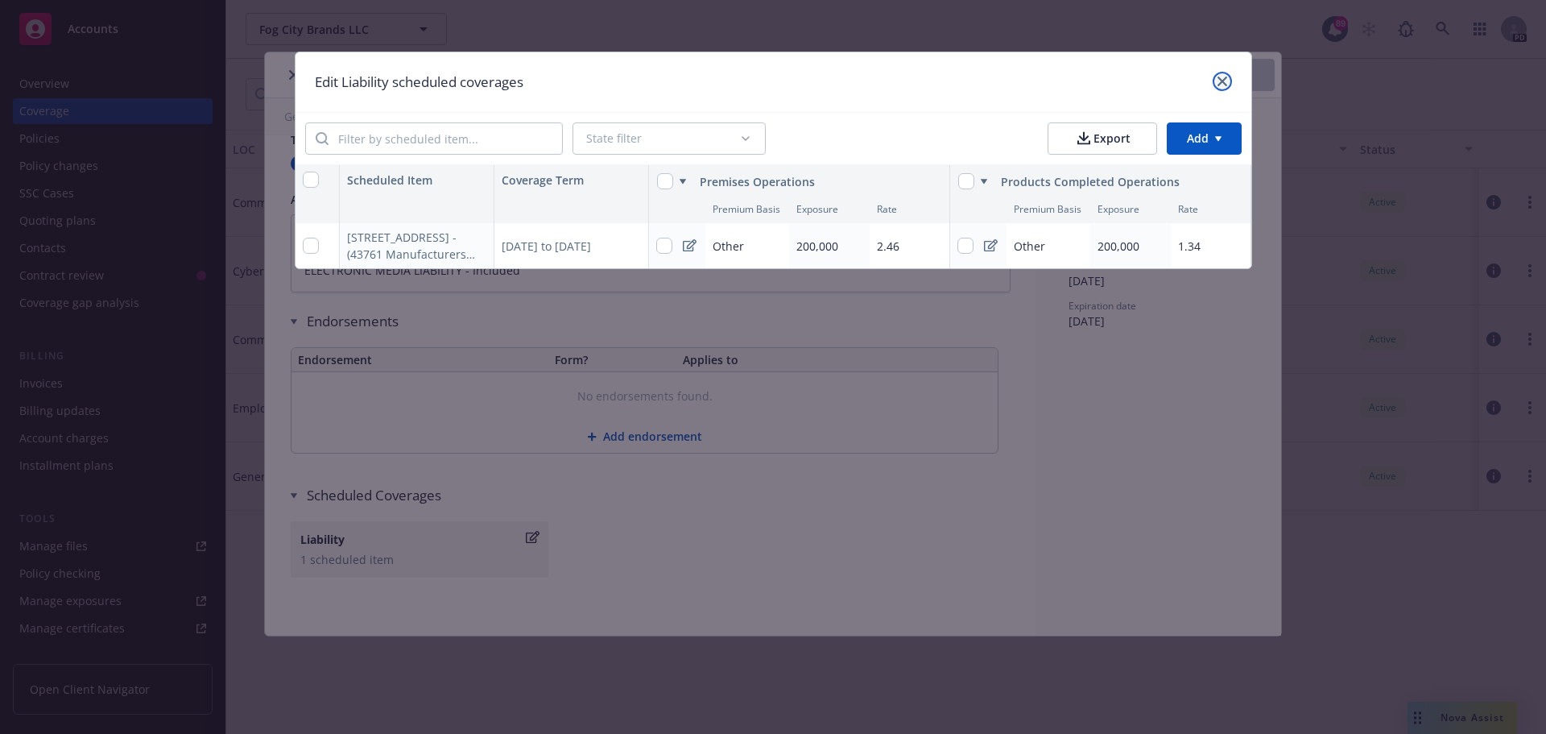
click at [1219, 81] on icon "close" at bounding box center [1223, 82] width 10 height 10
